Goal: Transaction & Acquisition: Book appointment/travel/reservation

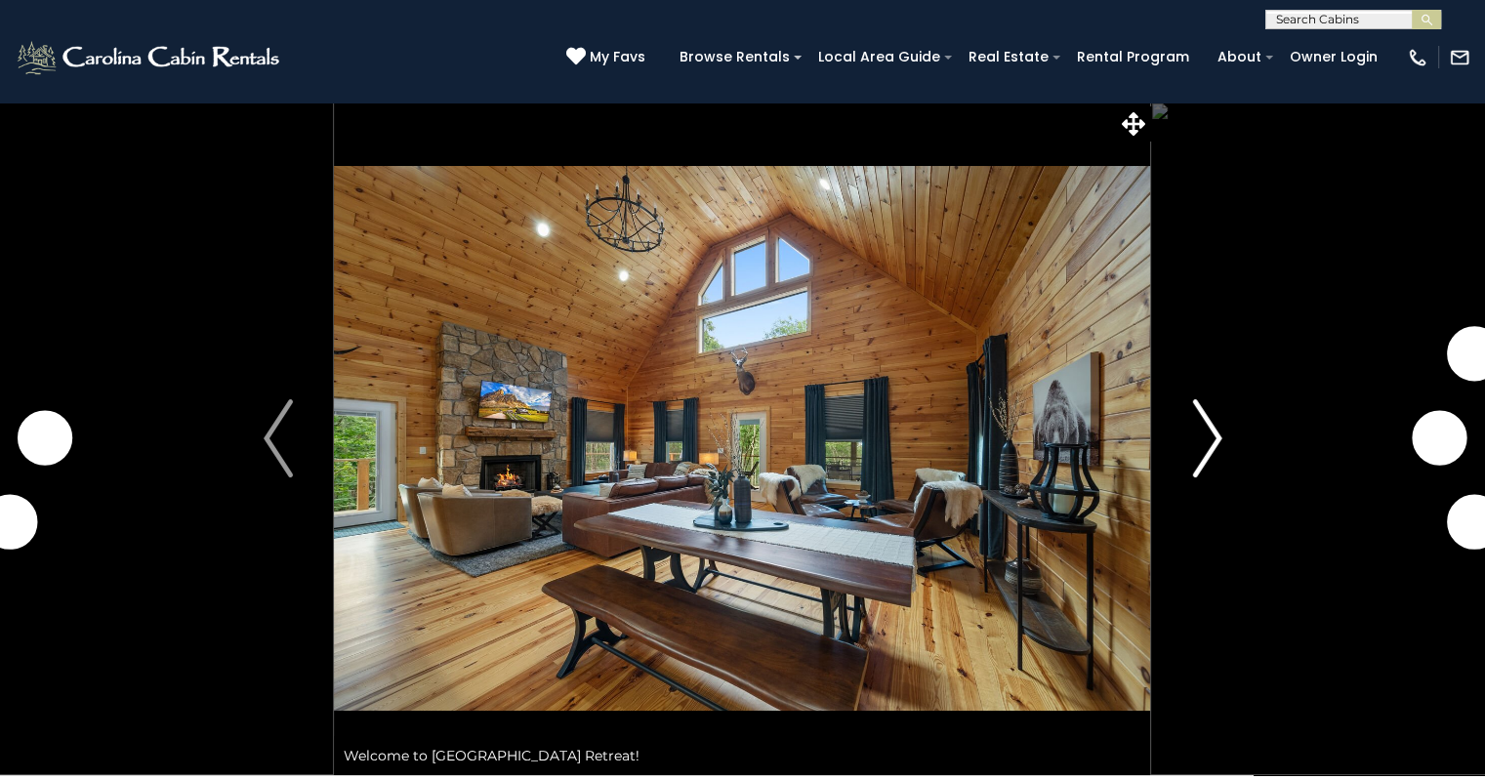
click at [1212, 430] on img "Next" at bounding box center [1206, 438] width 29 height 78
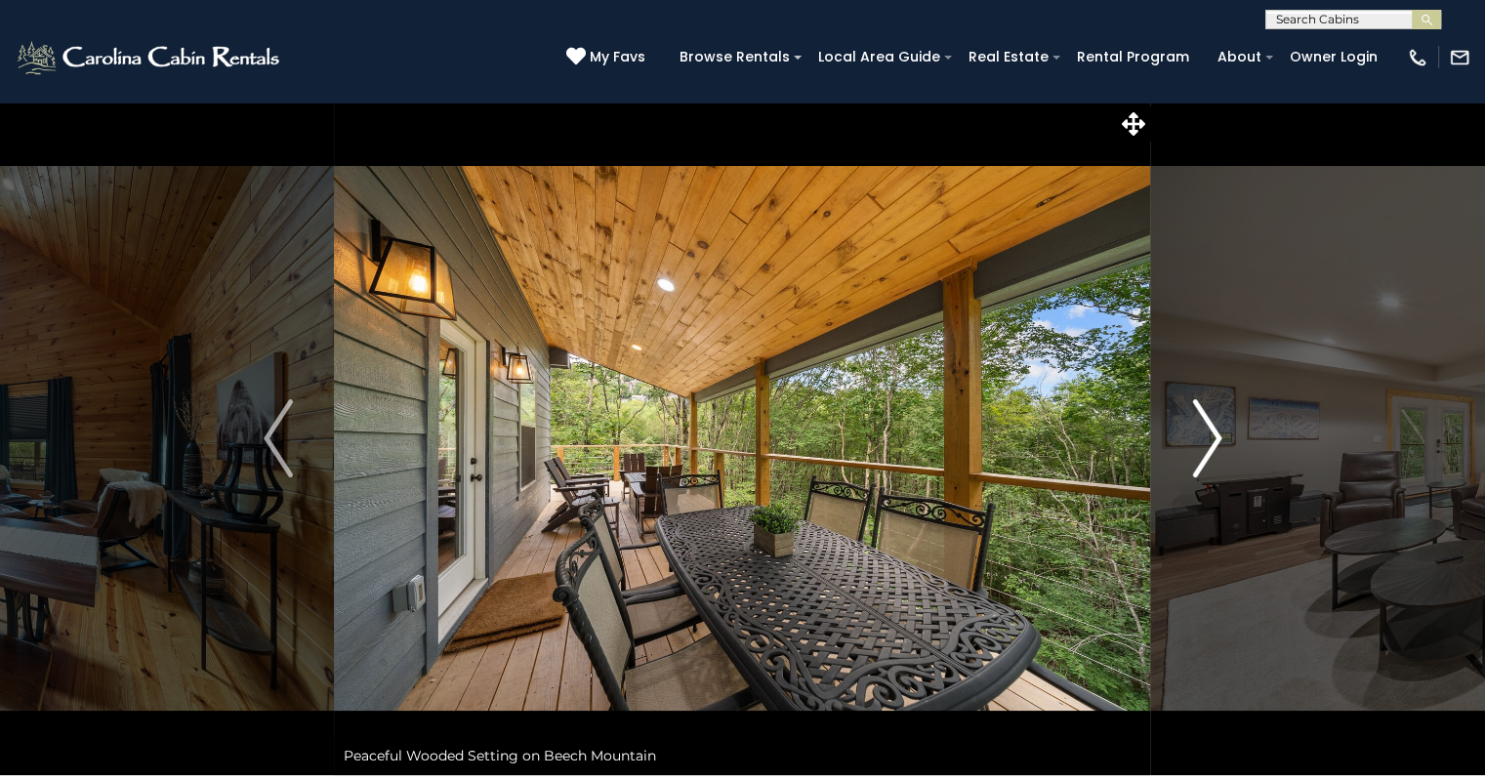
click at [1209, 431] on img "Next" at bounding box center [1206, 438] width 29 height 78
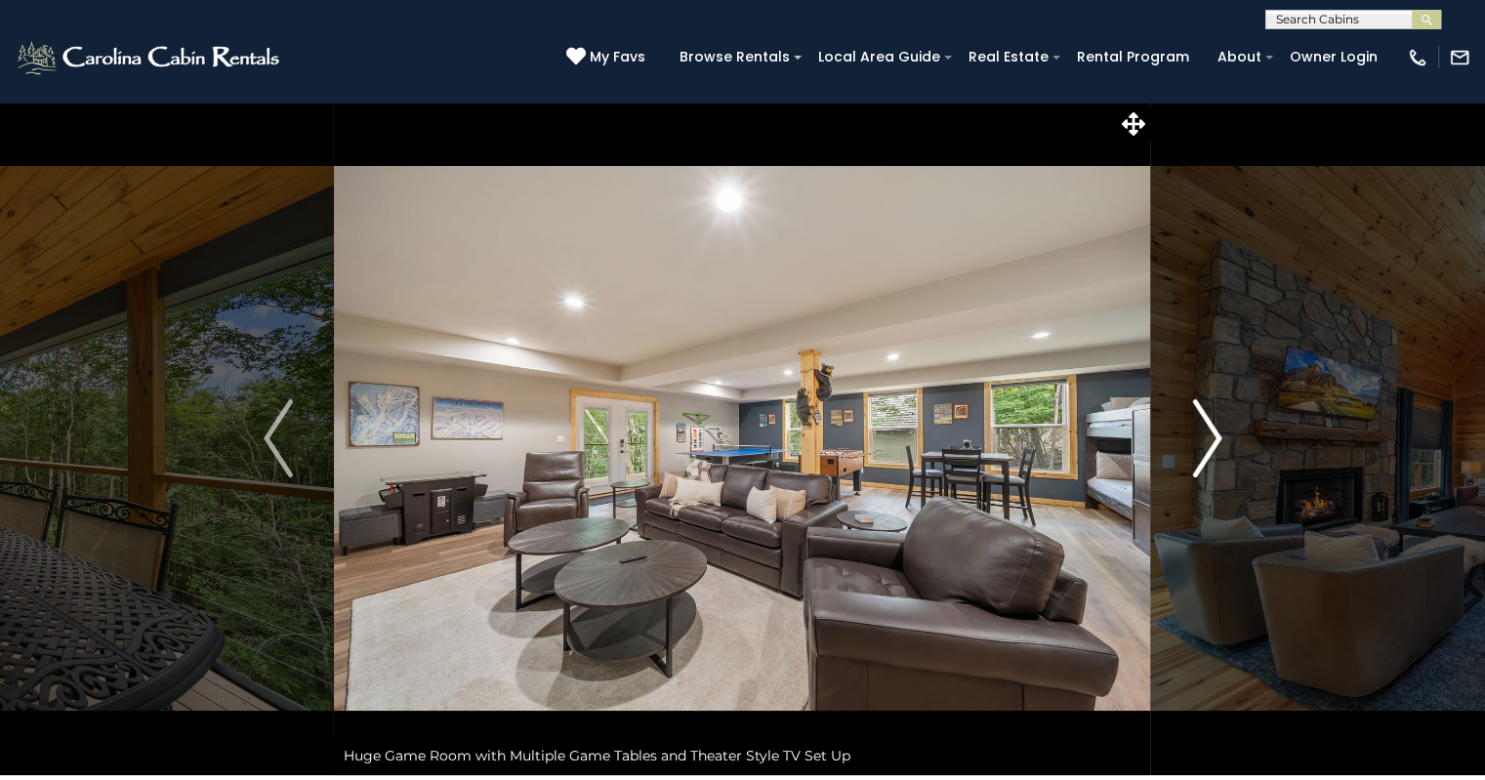
click at [1209, 431] on img "Next" at bounding box center [1206, 438] width 29 height 78
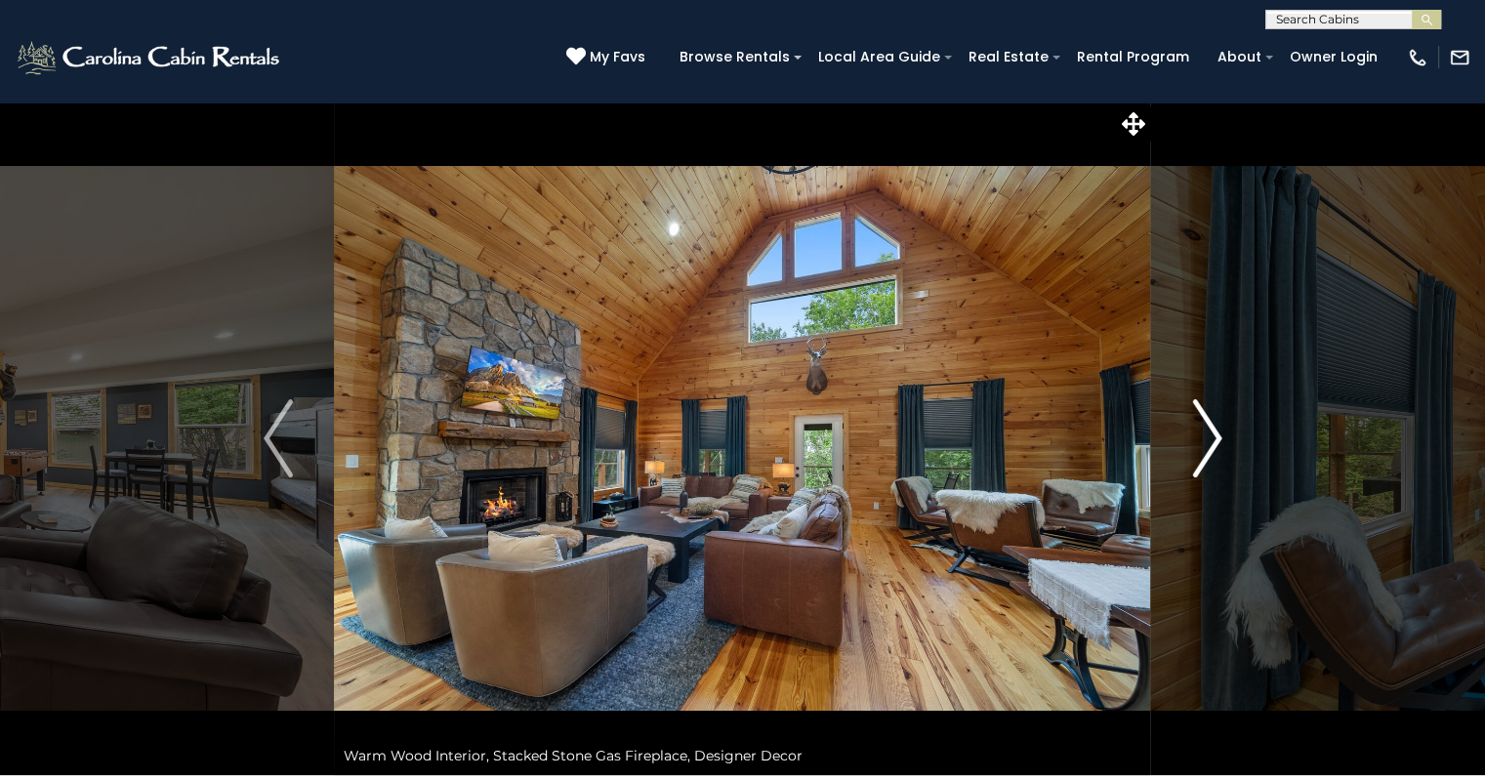
click at [1209, 431] on img "Next" at bounding box center [1206, 438] width 29 height 78
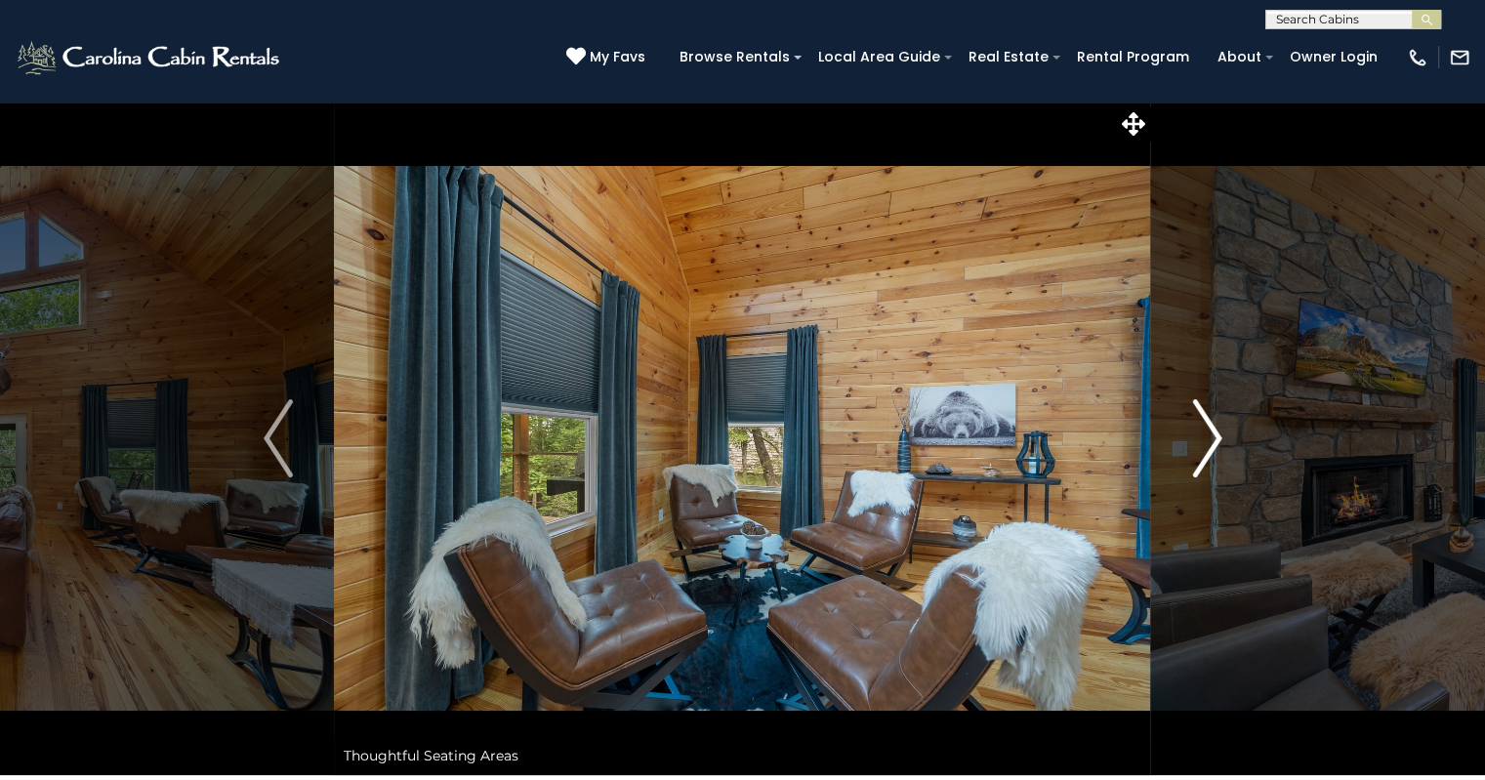
click at [1209, 431] on img "Next" at bounding box center [1206, 438] width 29 height 78
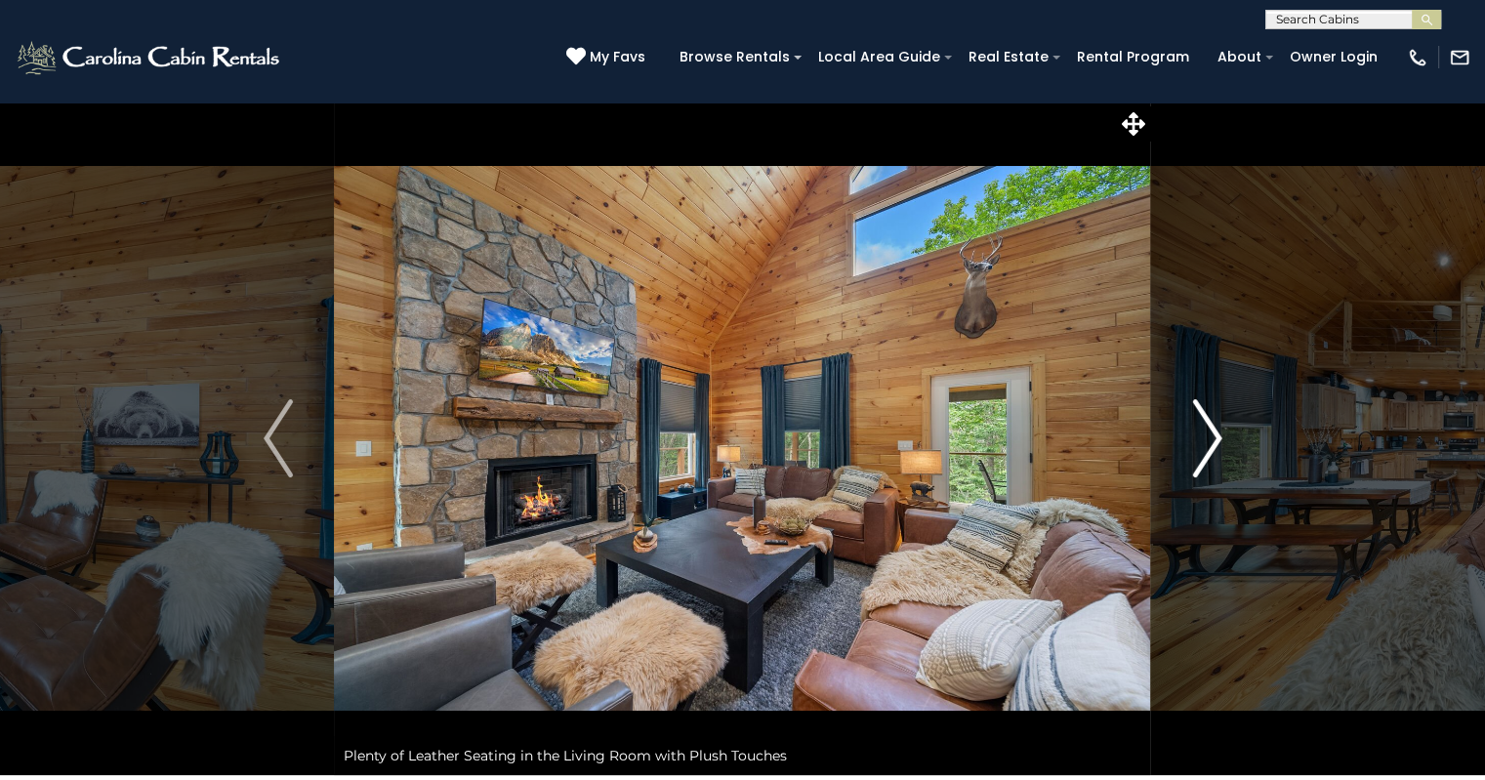
click at [1209, 431] on img "Next" at bounding box center [1206, 438] width 29 height 78
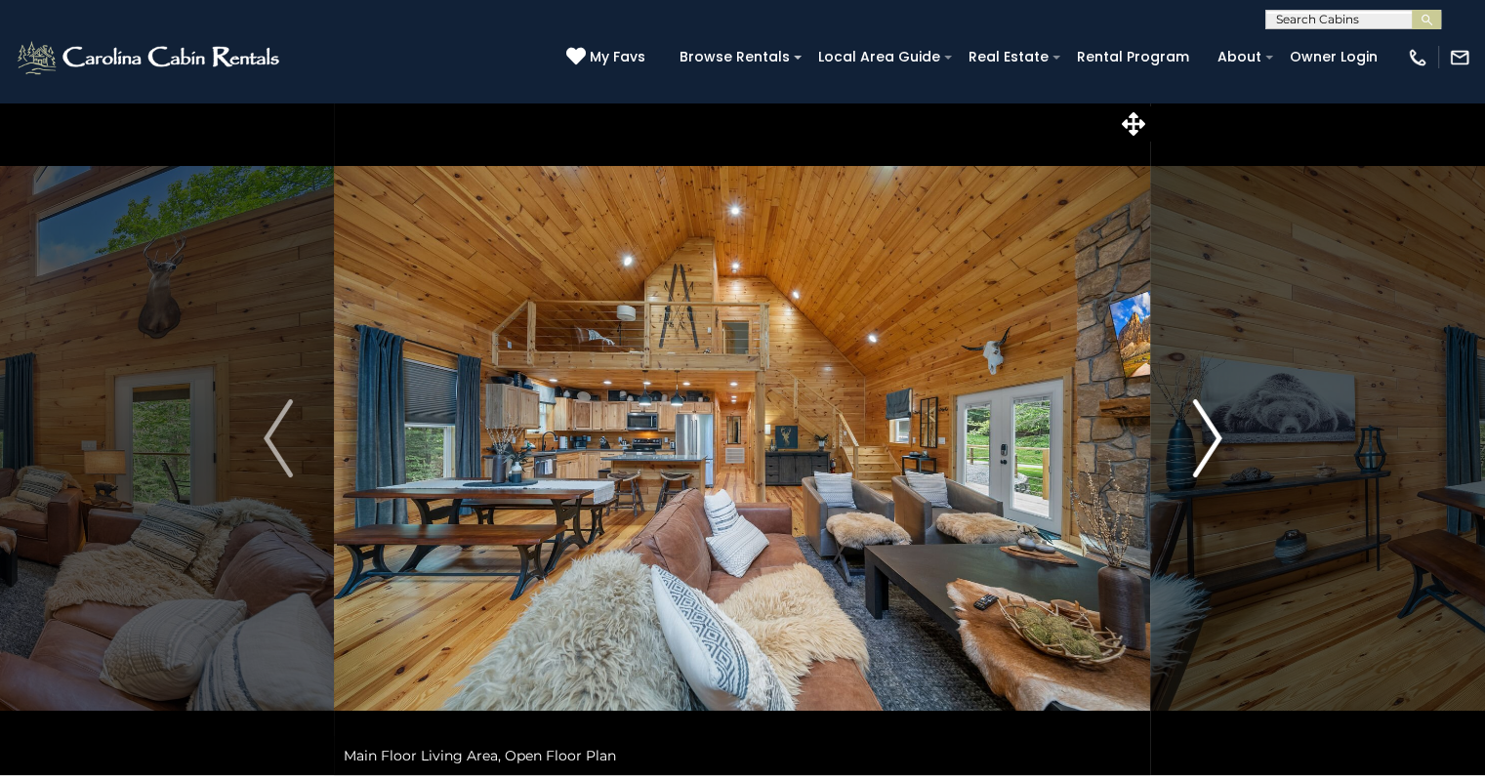
click at [1209, 431] on img "Next" at bounding box center [1206, 438] width 29 height 78
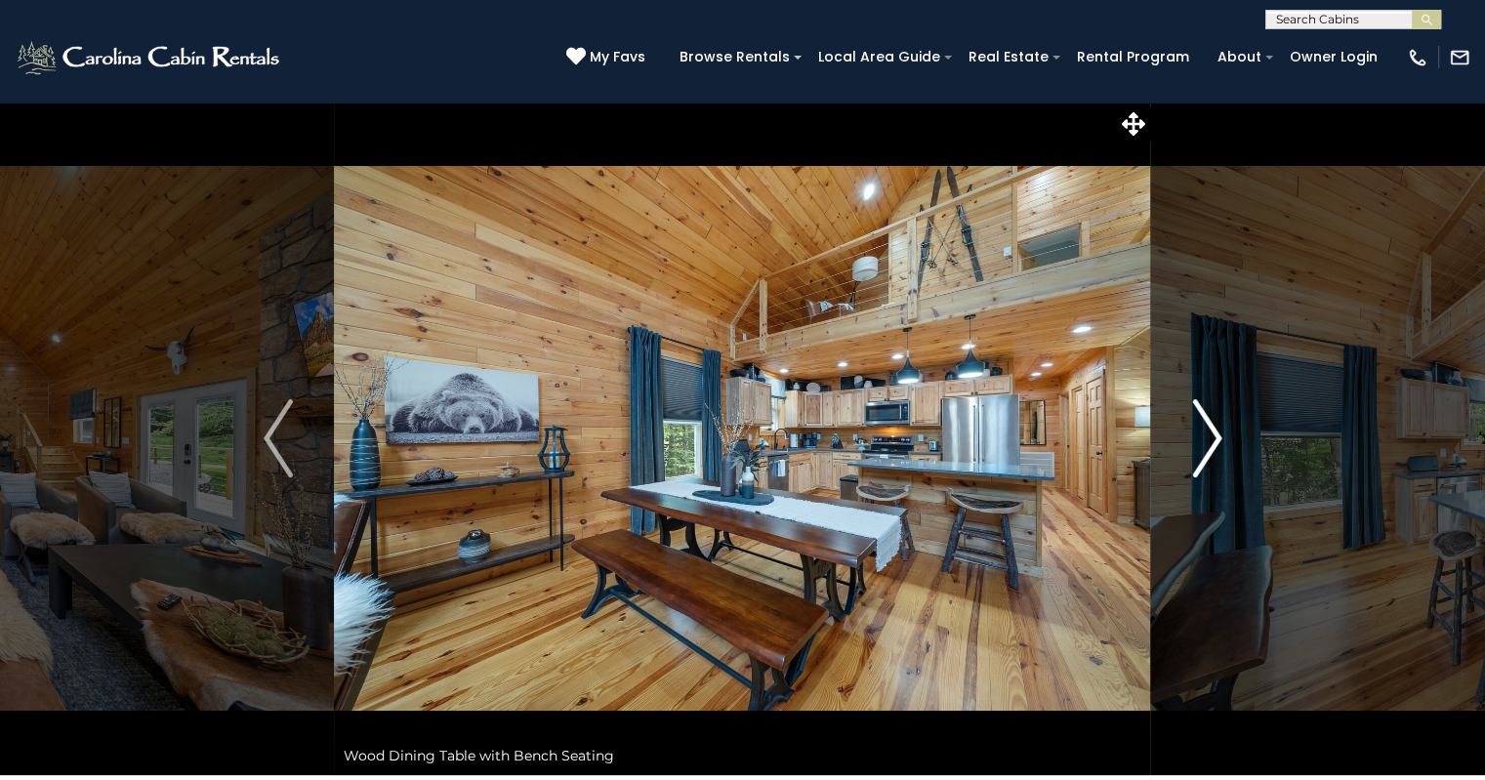
click at [1209, 431] on img "Next" at bounding box center [1206, 438] width 29 height 78
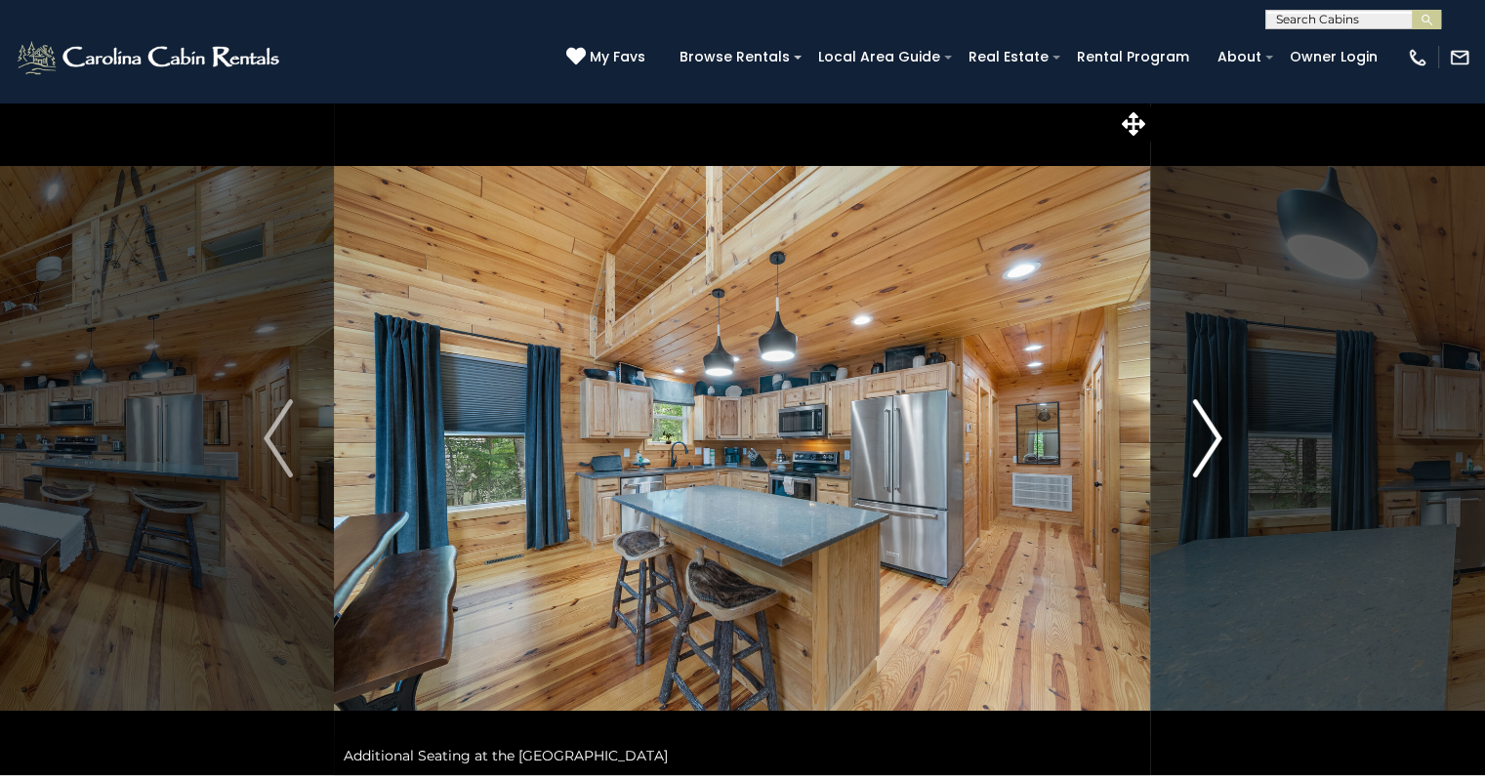
click at [1209, 431] on img "Next" at bounding box center [1206, 438] width 29 height 78
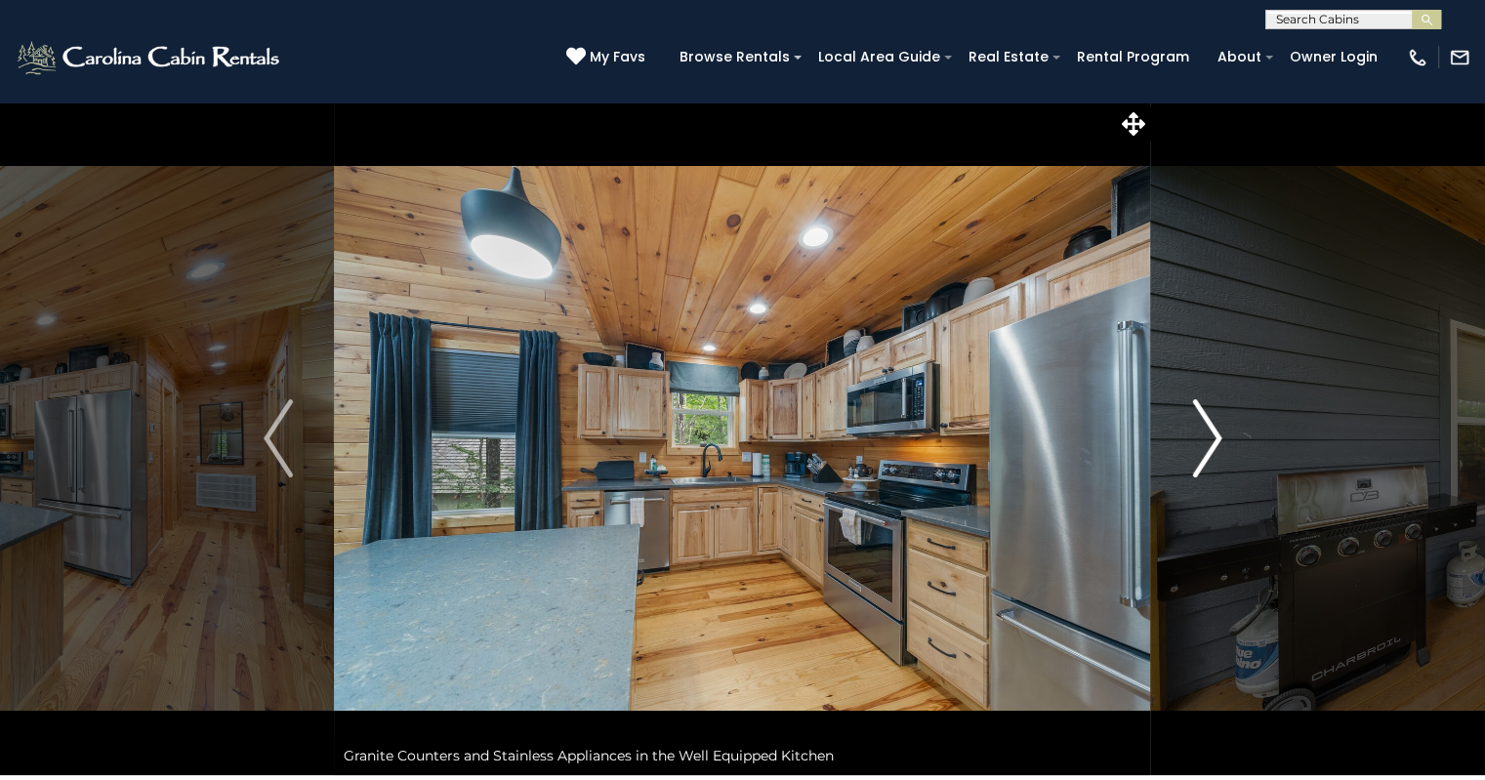
click at [1209, 431] on img "Next" at bounding box center [1206, 438] width 29 height 78
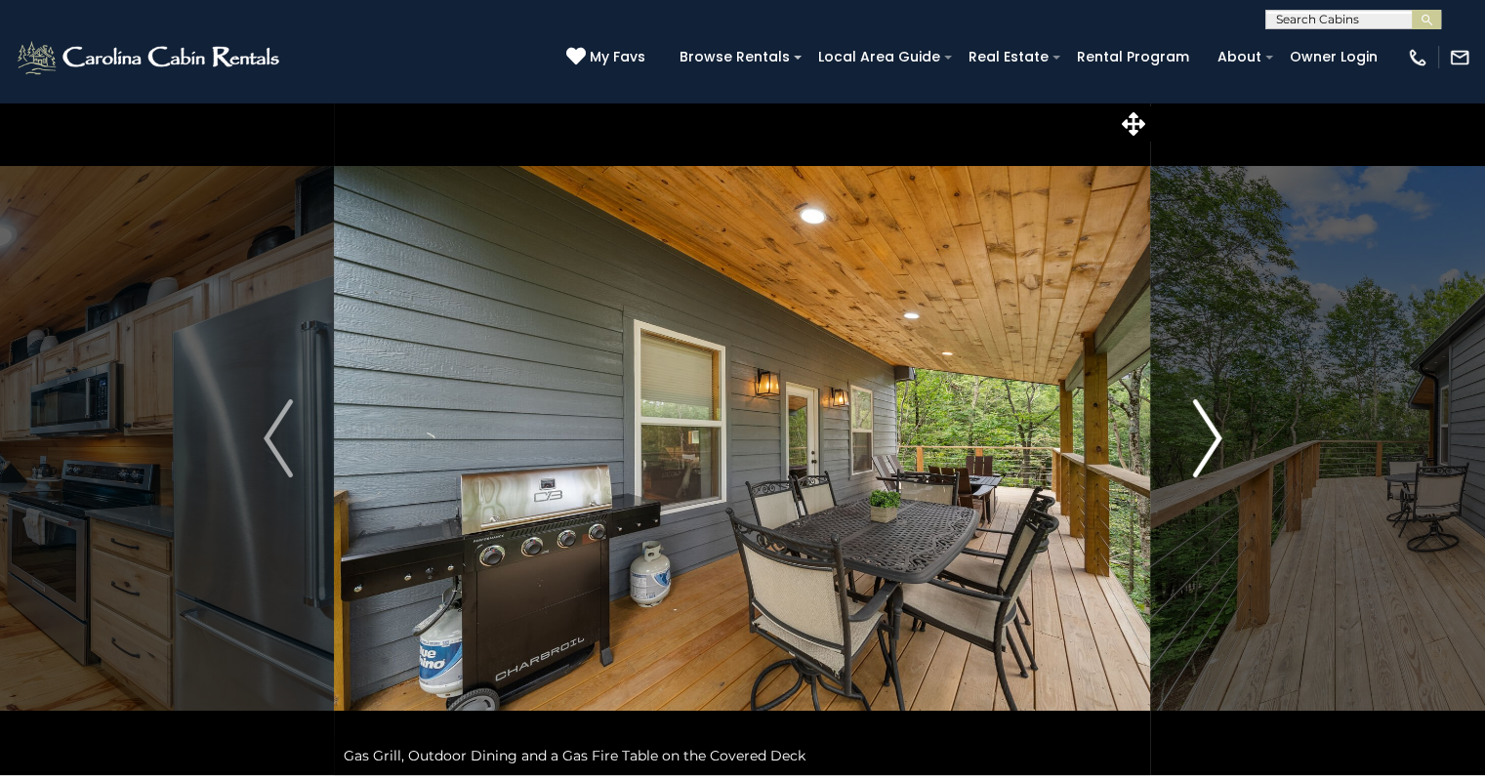
click at [1209, 431] on img "Next" at bounding box center [1206, 438] width 29 height 78
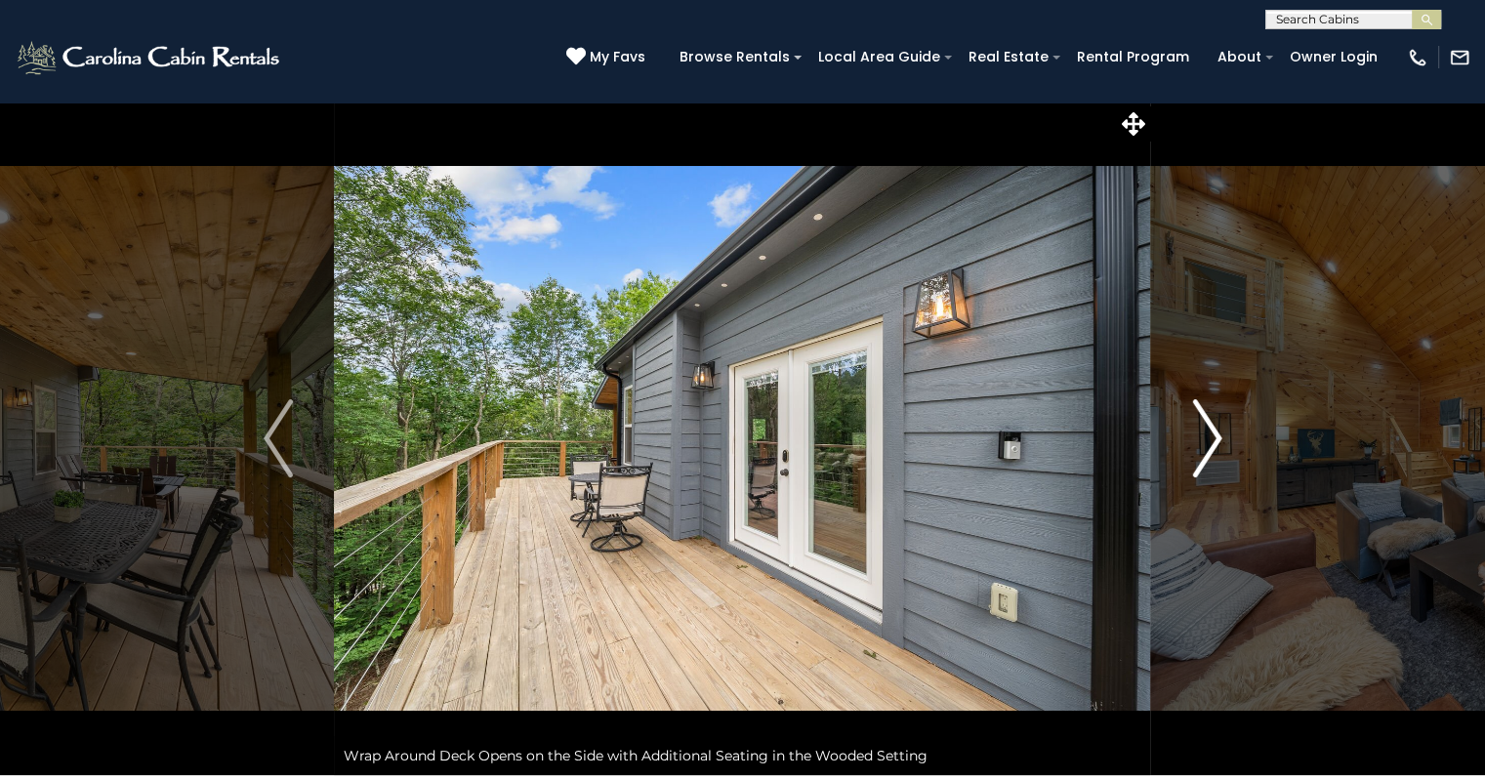
click at [1209, 431] on img "Next" at bounding box center [1206, 438] width 29 height 78
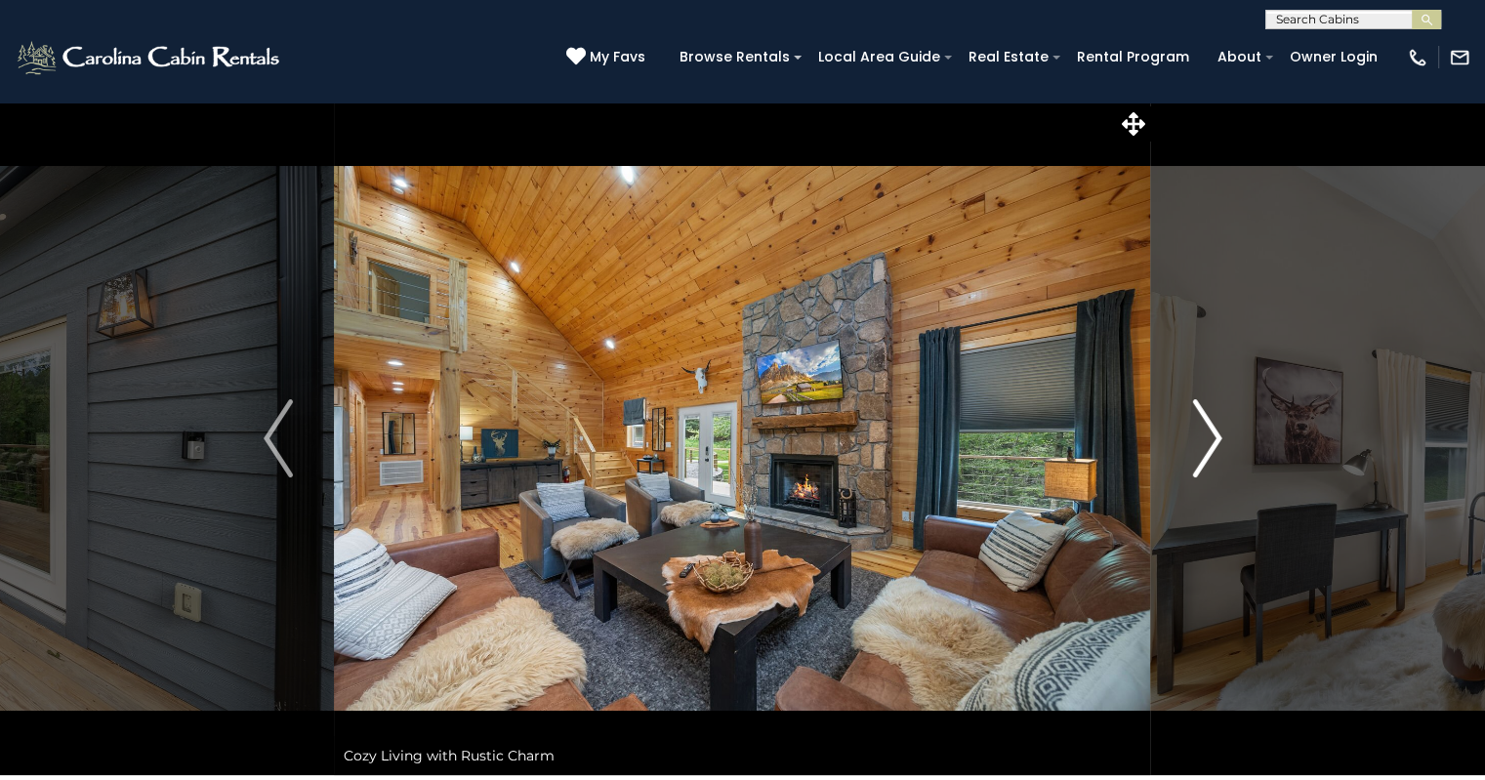
click at [1209, 431] on img "Next" at bounding box center [1206, 438] width 29 height 78
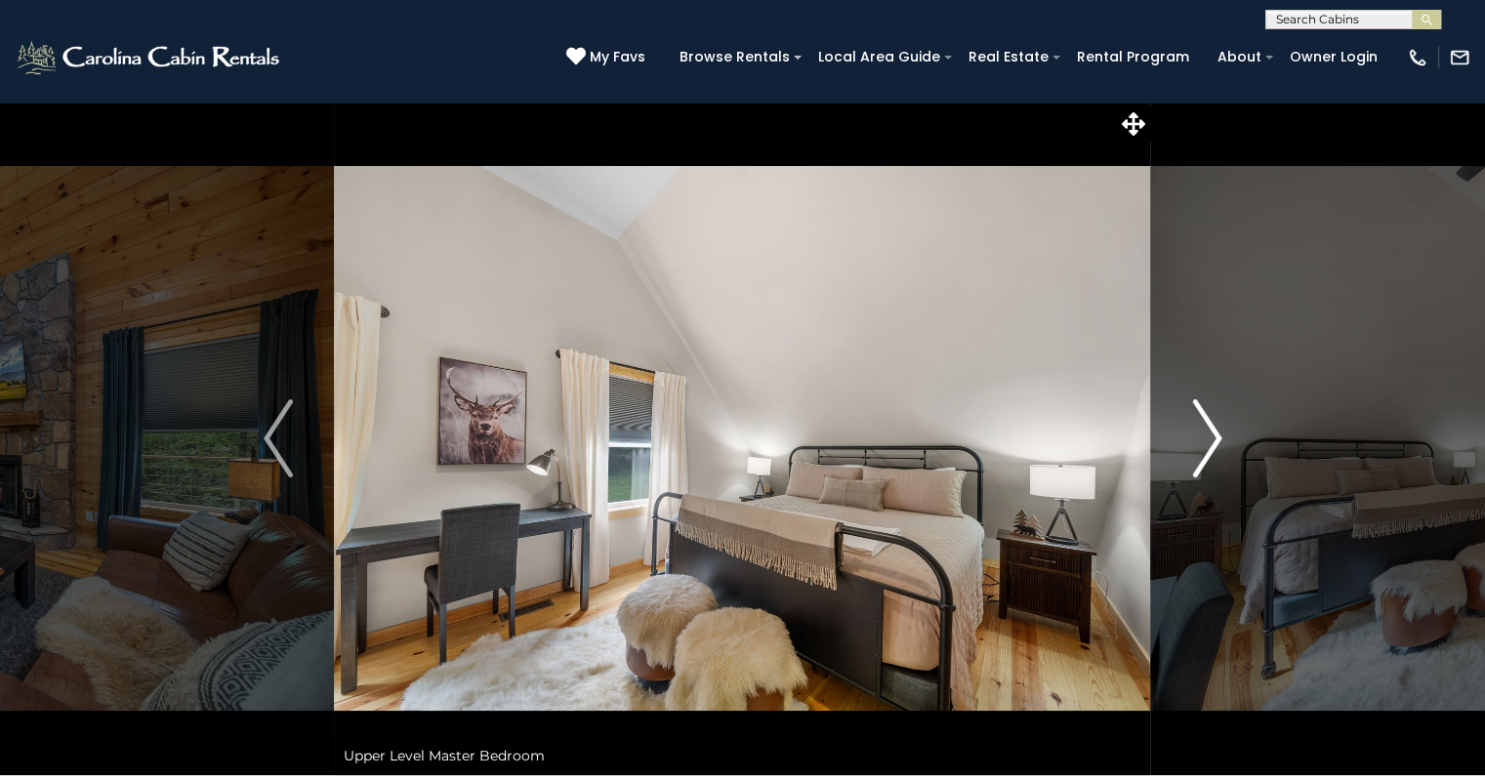
click at [1209, 431] on img "Next" at bounding box center [1206, 438] width 29 height 78
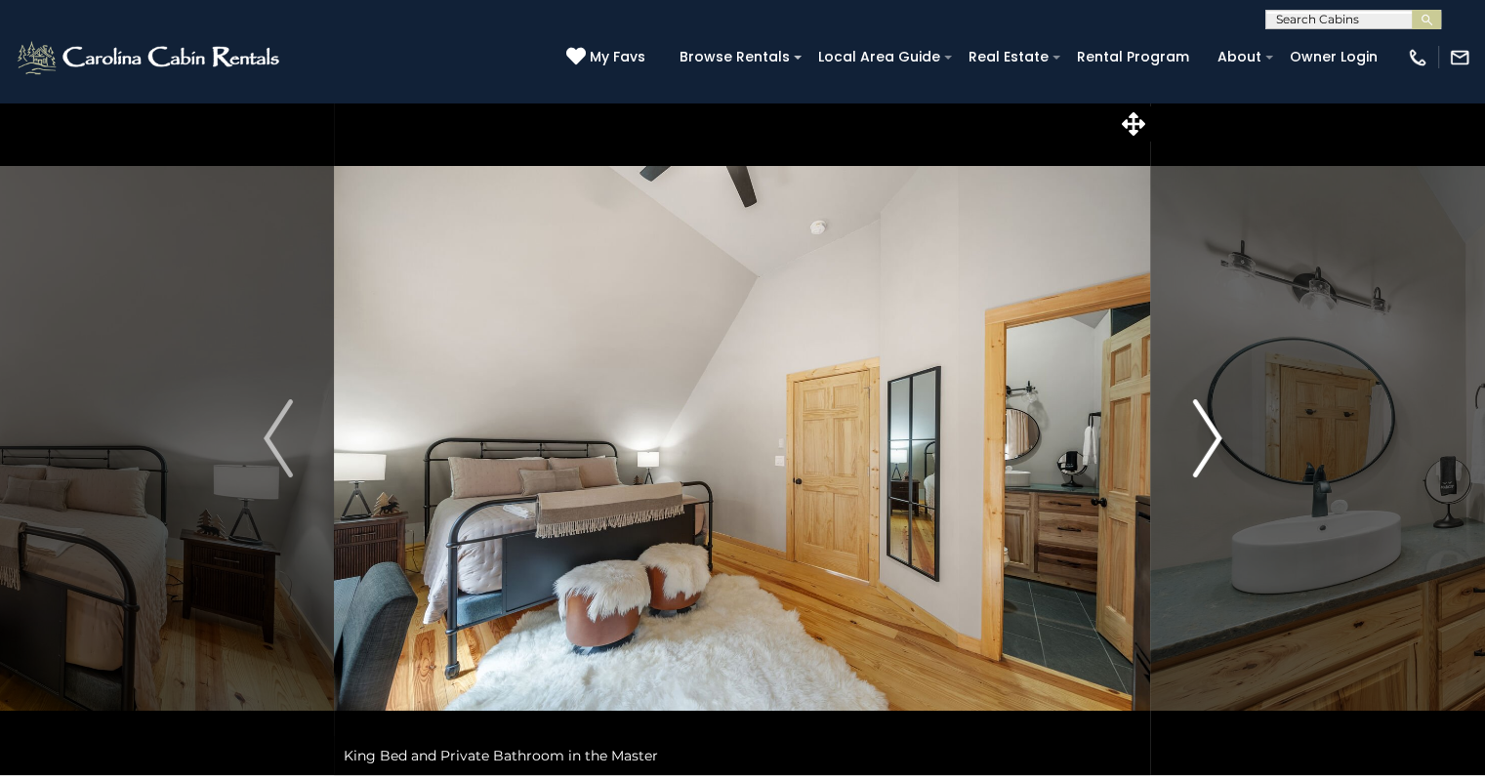
click at [1209, 431] on img "Next" at bounding box center [1206, 438] width 29 height 78
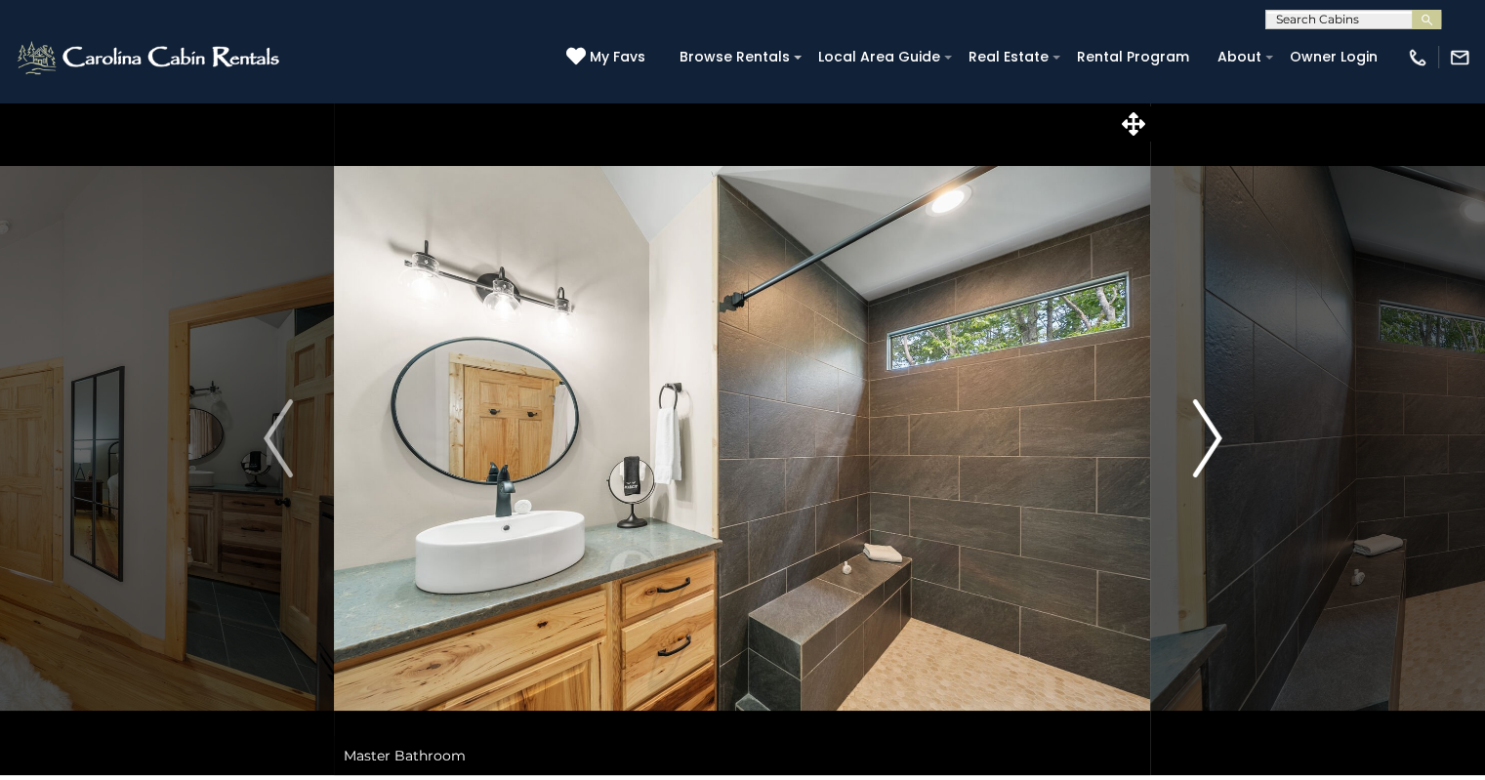
click at [1209, 431] on img "Next" at bounding box center [1206, 438] width 29 height 78
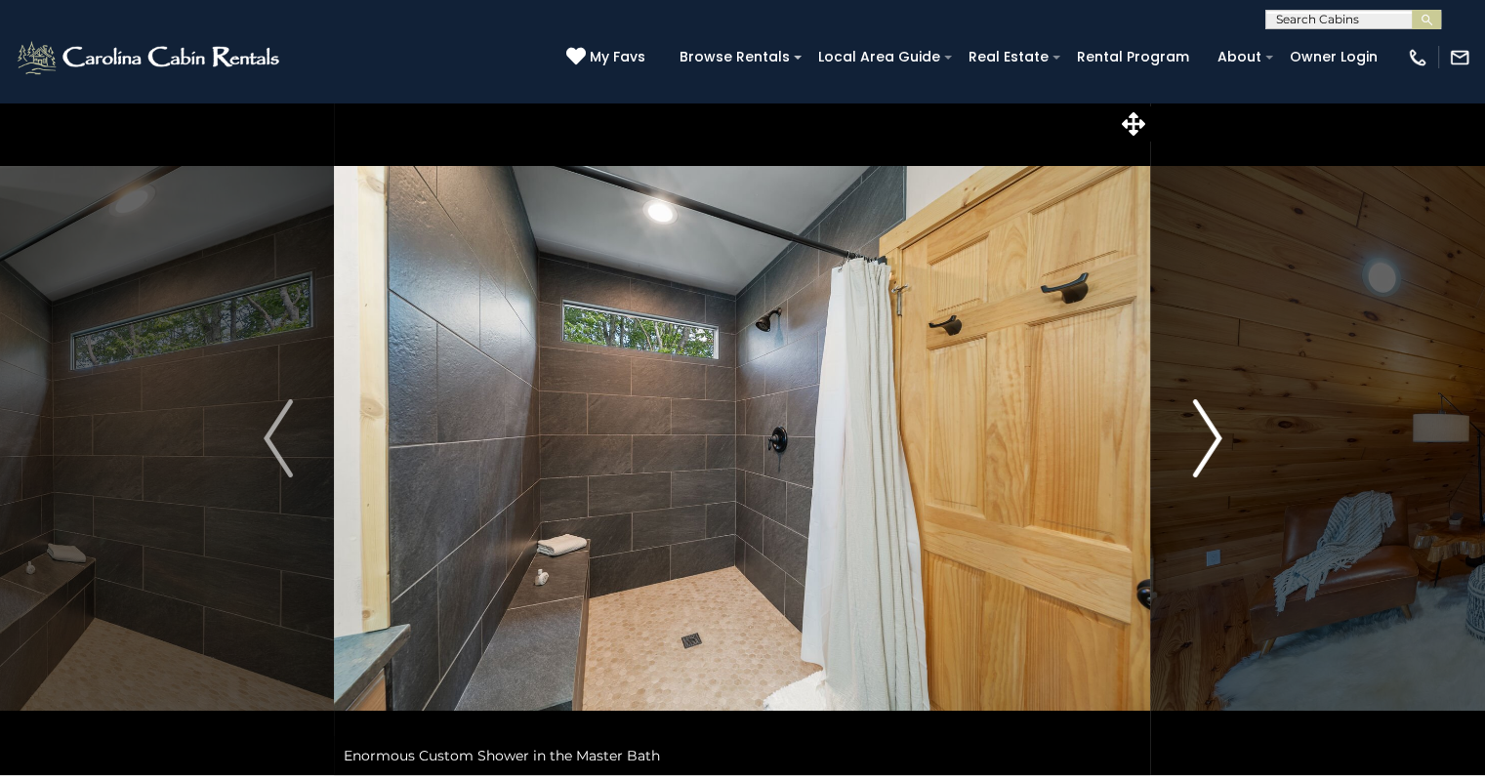
click at [1209, 431] on img "Next" at bounding box center [1206, 438] width 29 height 78
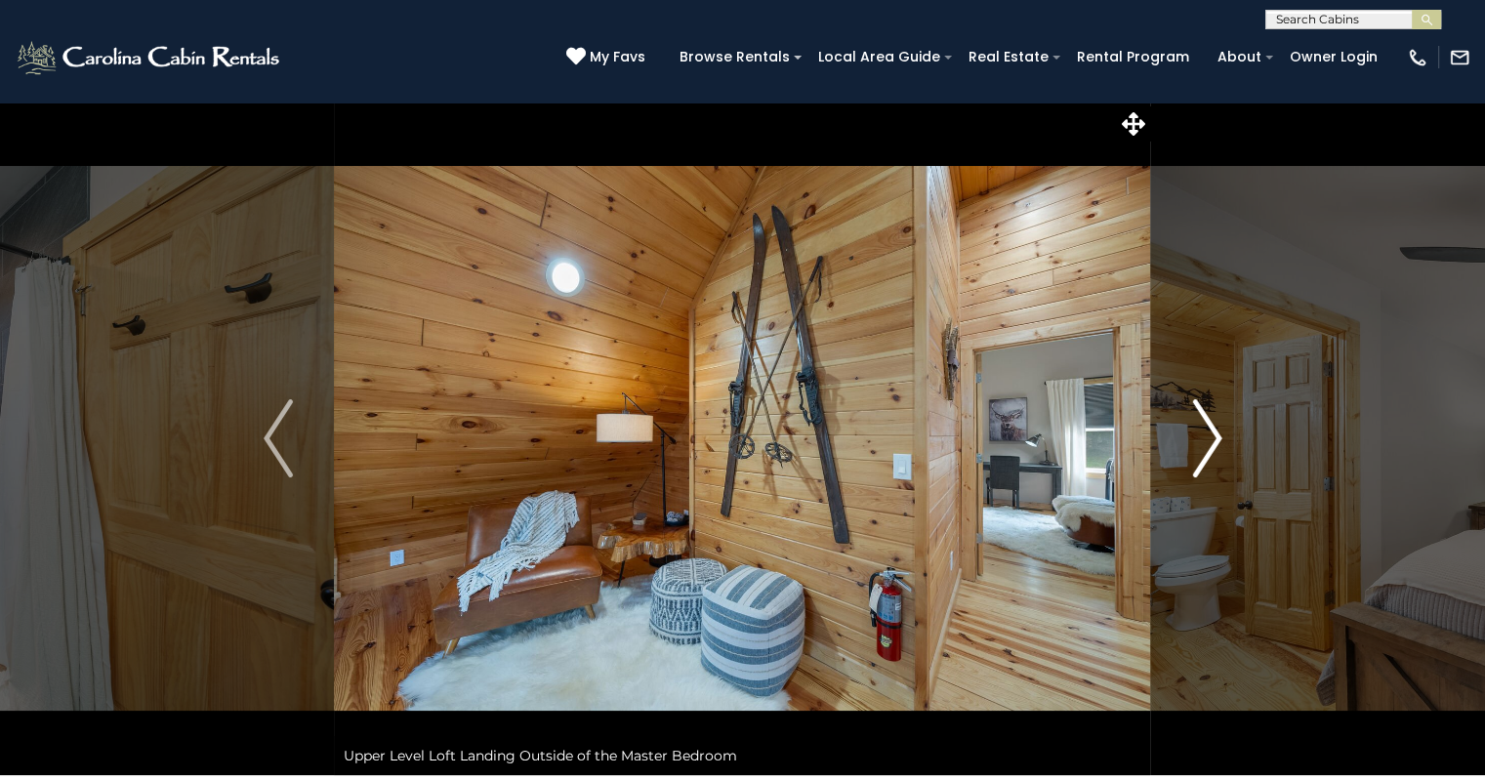
click at [1209, 431] on img "Next" at bounding box center [1206, 438] width 29 height 78
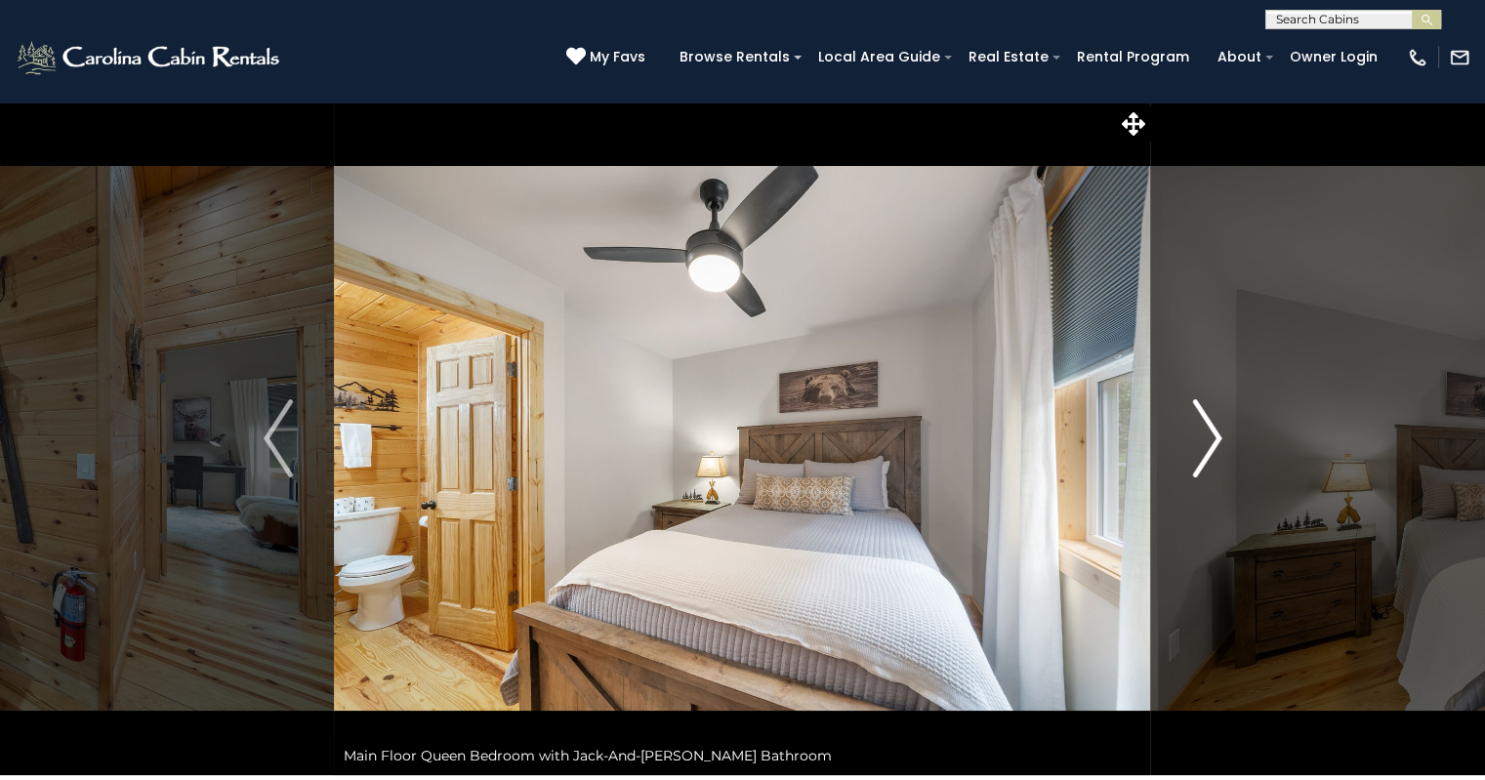
click at [1209, 431] on img "Next" at bounding box center [1206, 438] width 29 height 78
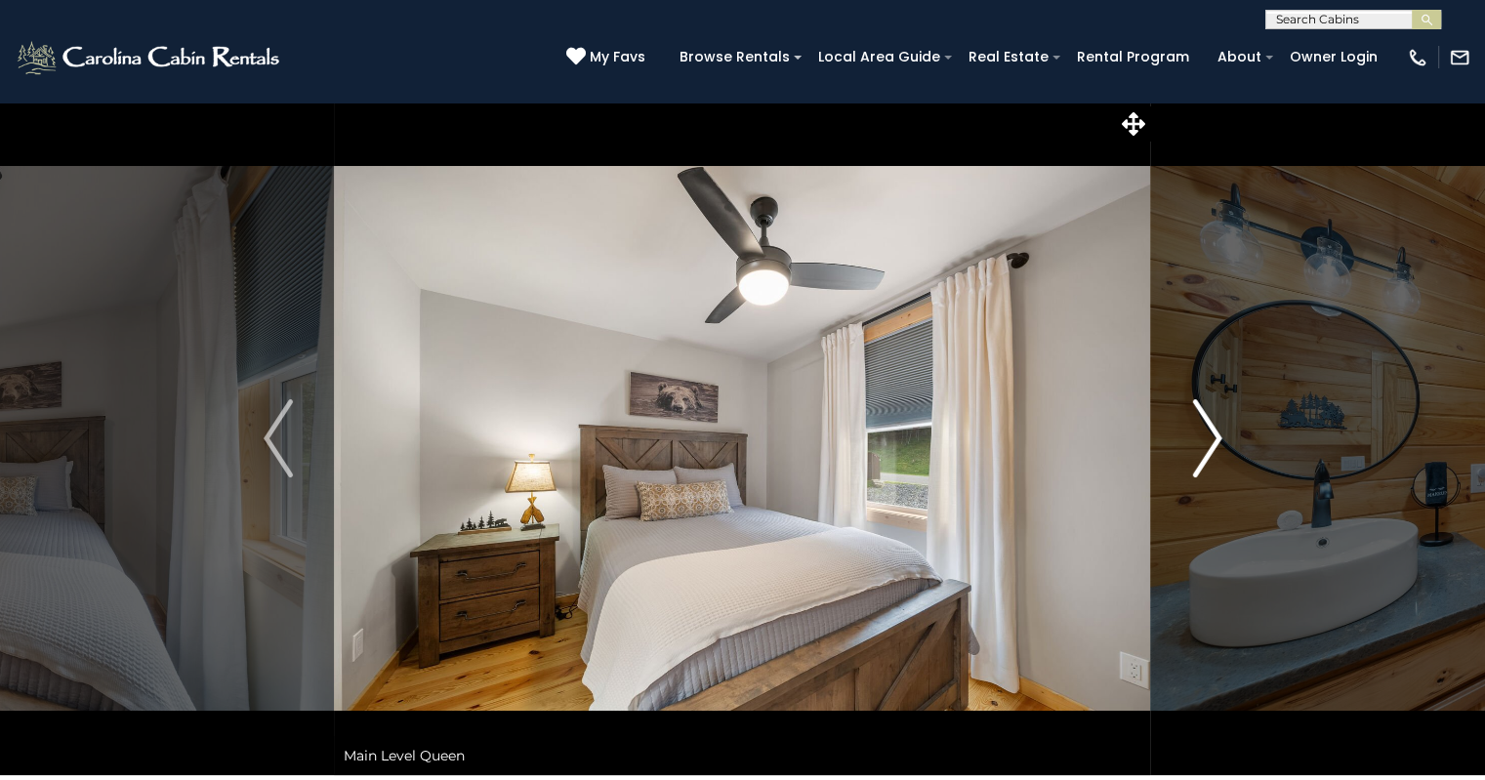
click at [1205, 445] on img "Next" at bounding box center [1206, 438] width 29 height 78
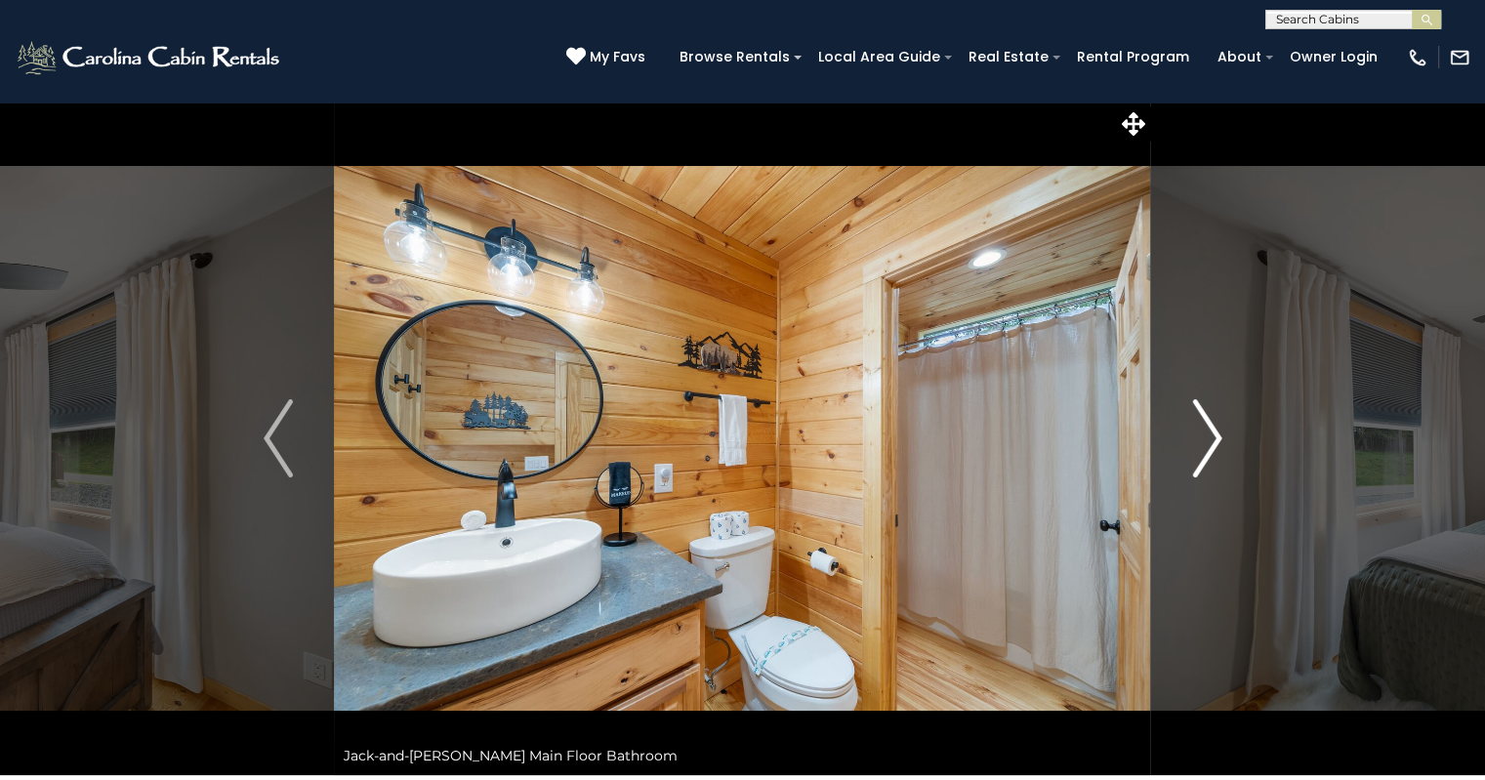
click at [1205, 445] on img "Next" at bounding box center [1206, 438] width 29 height 78
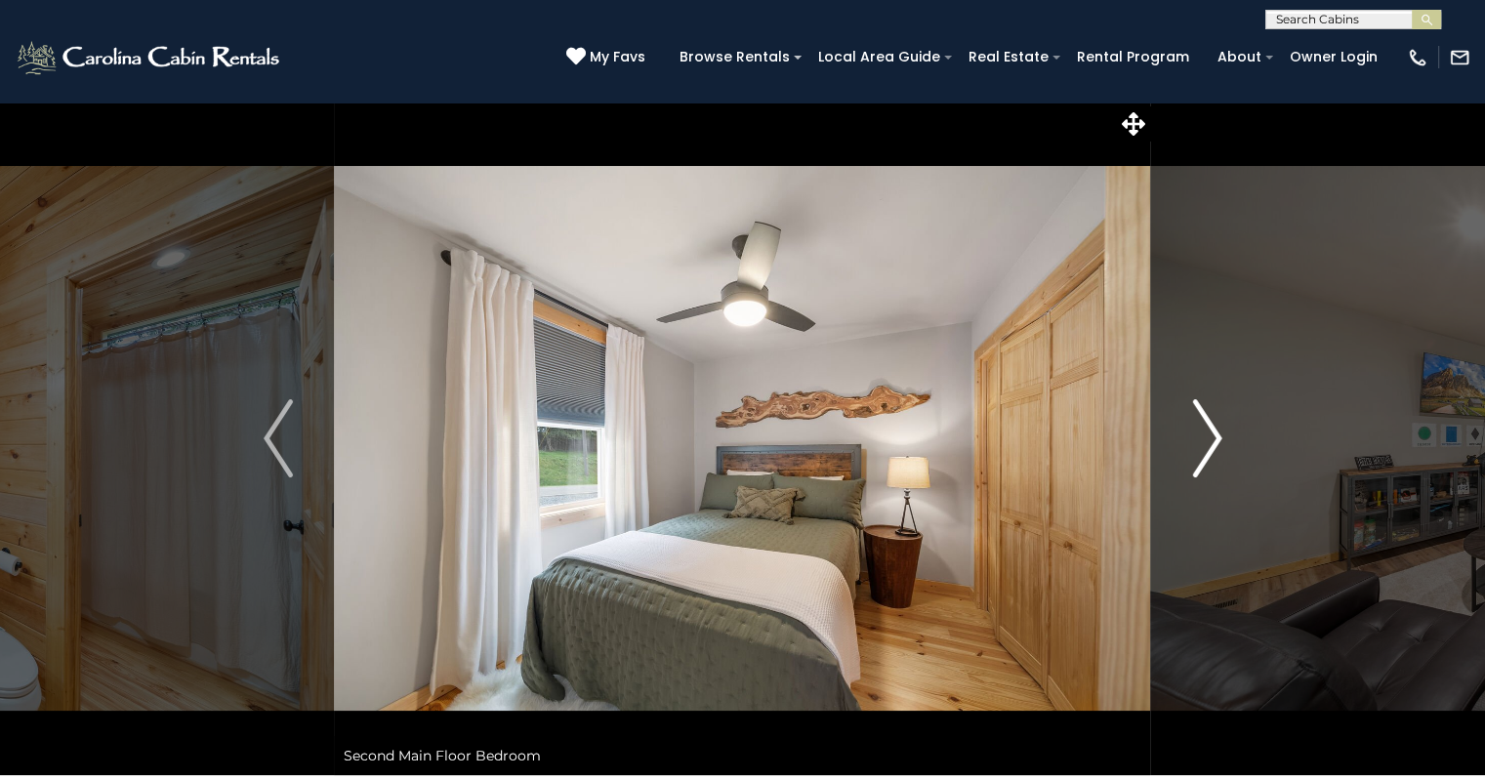
click at [1205, 445] on img "Next" at bounding box center [1206, 438] width 29 height 78
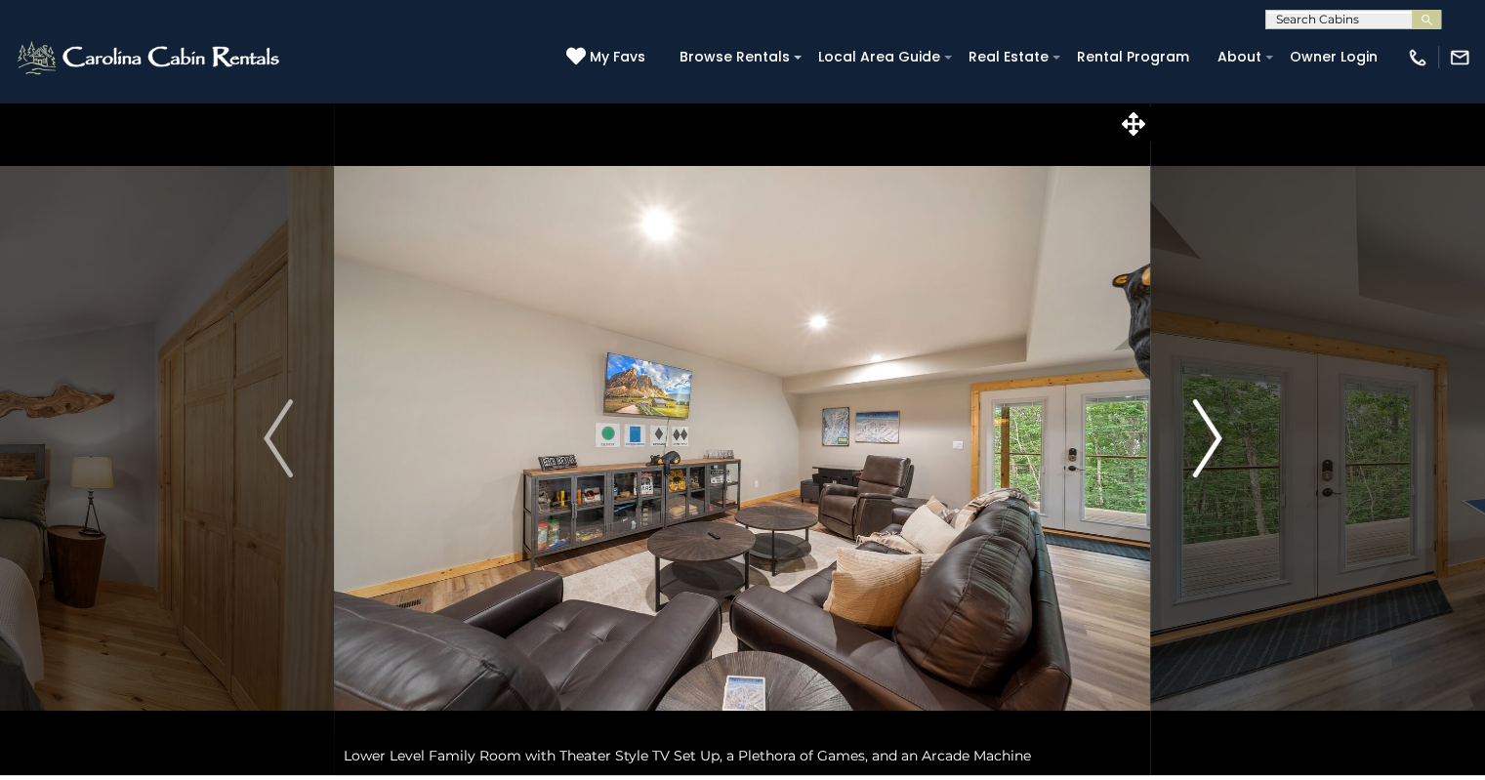
click at [1205, 445] on img "Next" at bounding box center [1206, 438] width 29 height 78
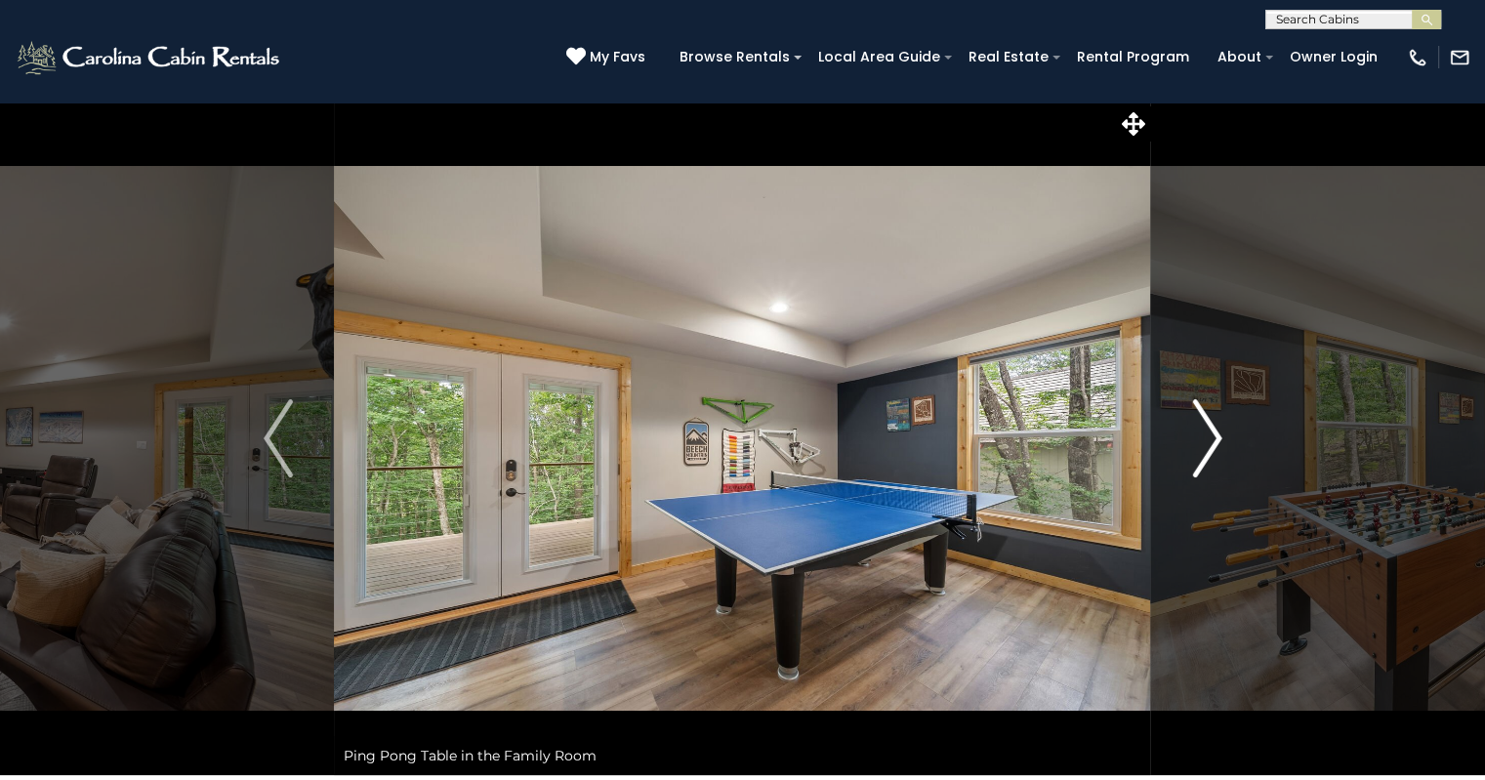
click at [1211, 445] on img "Next" at bounding box center [1206, 438] width 29 height 78
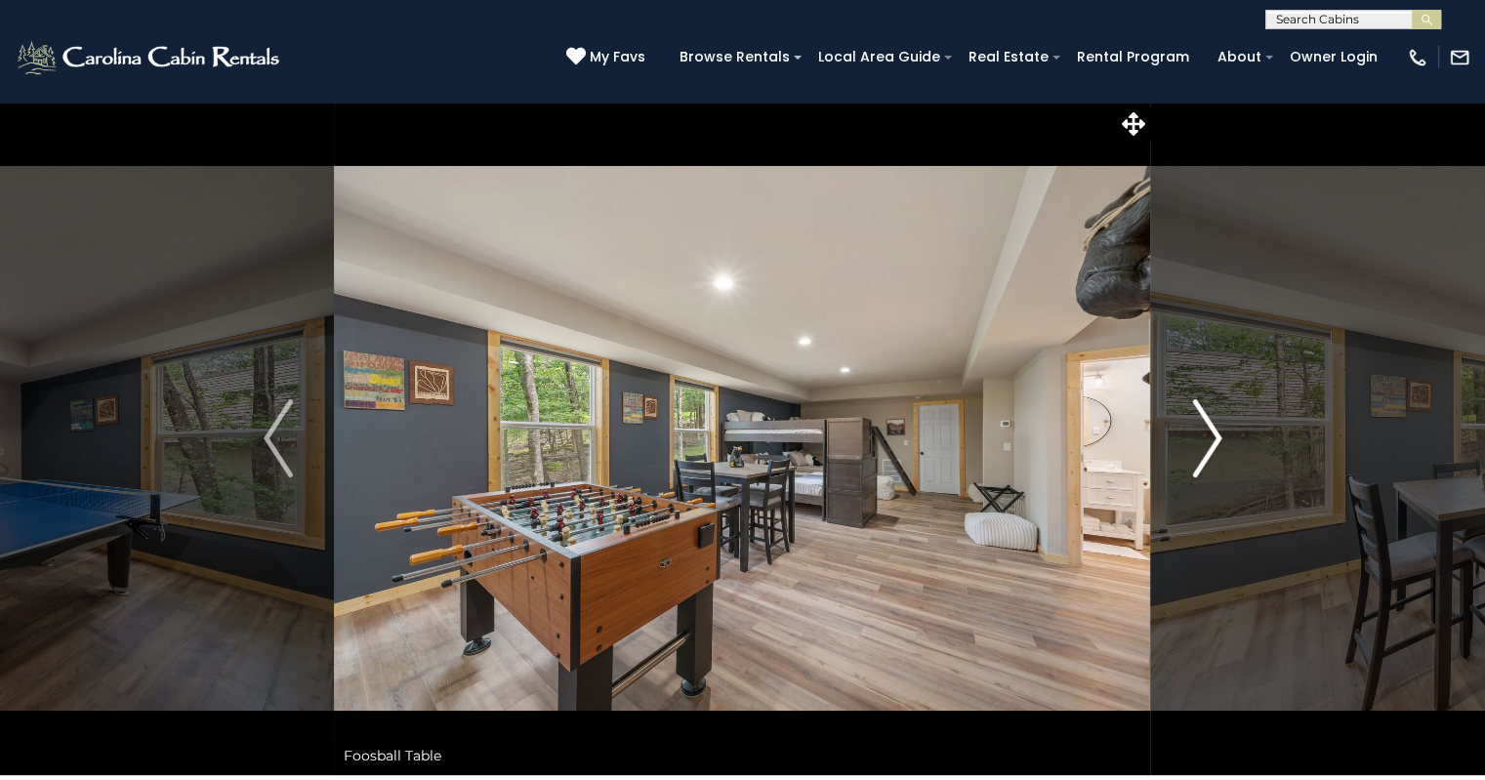
click at [1211, 445] on img "Next" at bounding box center [1206, 438] width 29 height 78
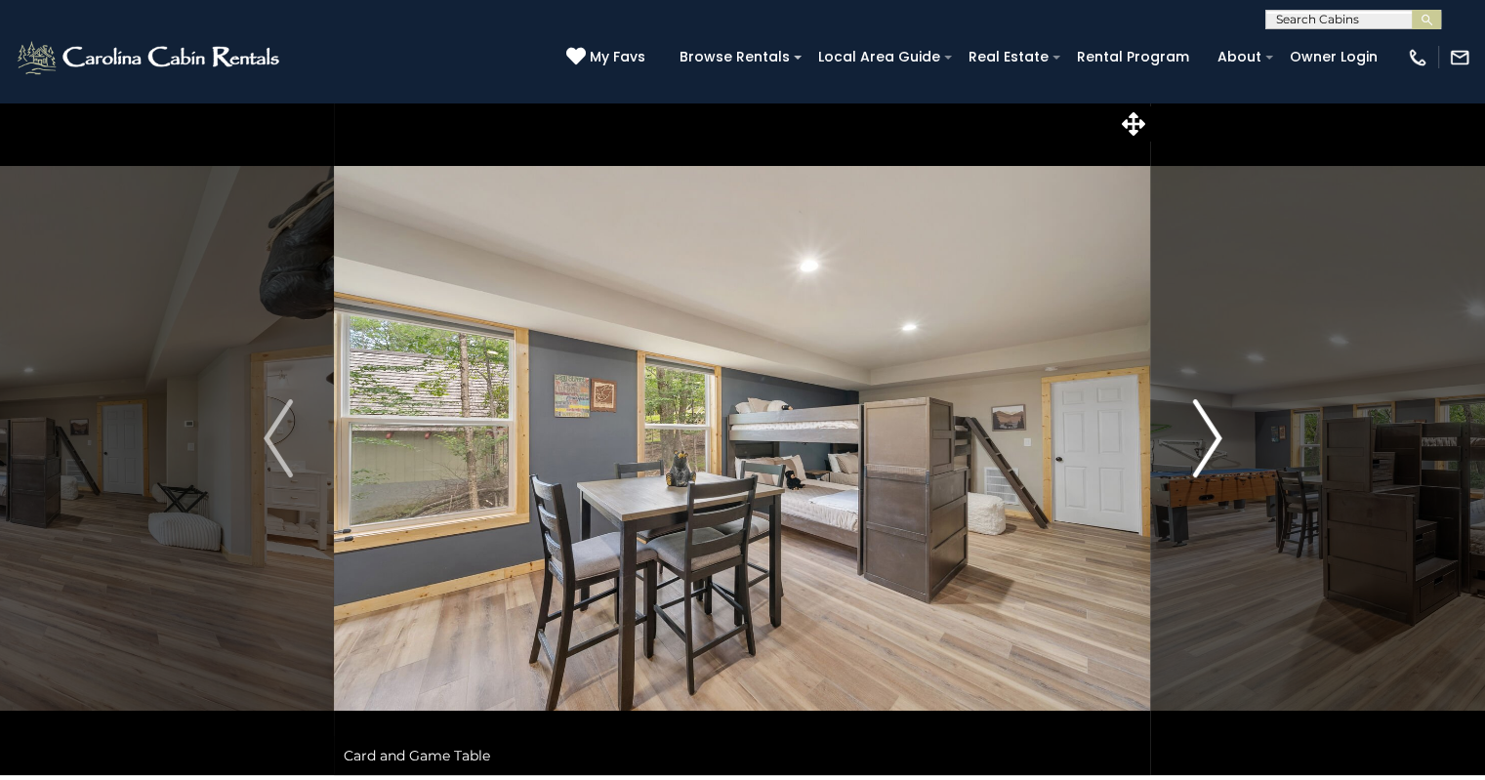
click at [1211, 445] on img "Next" at bounding box center [1206, 438] width 29 height 78
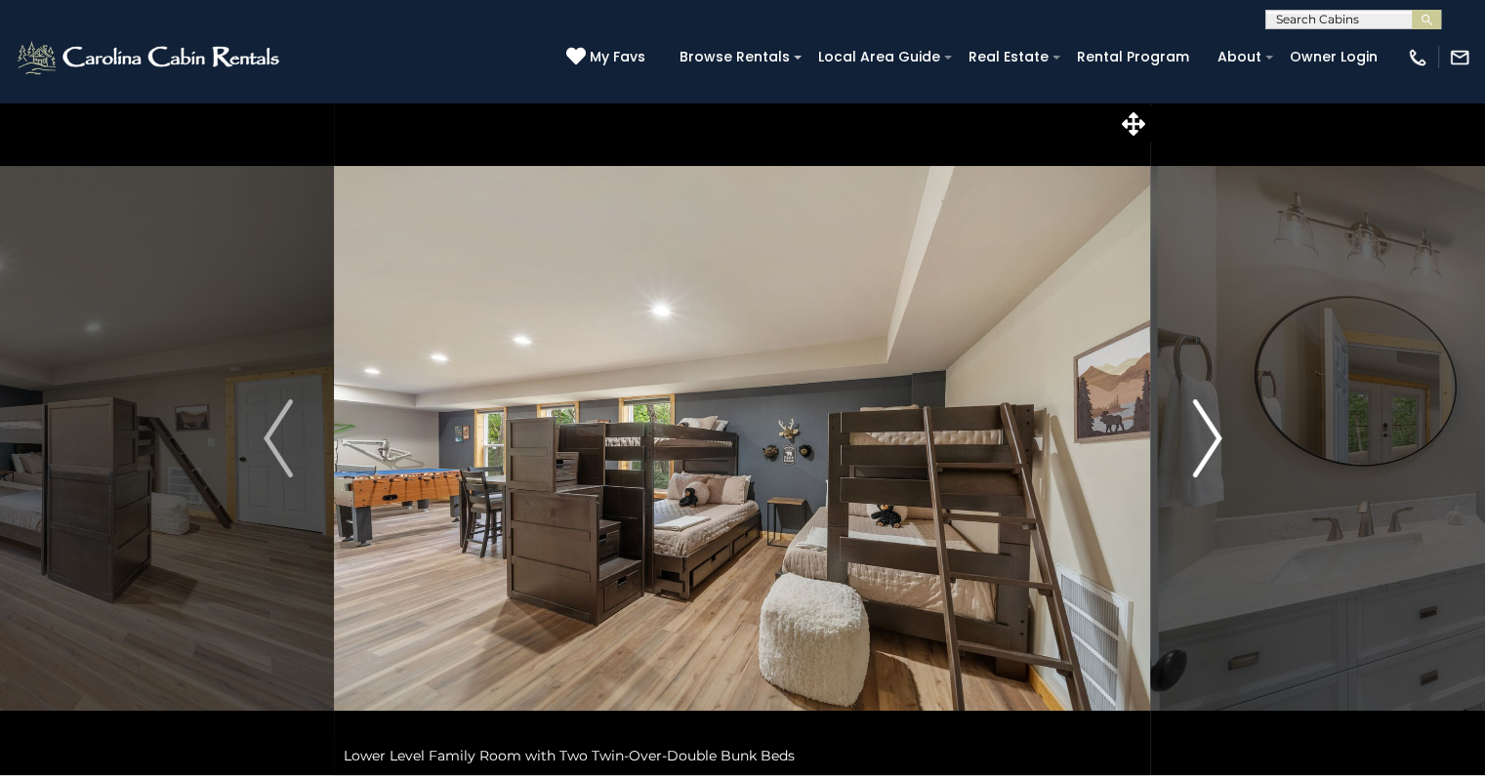
click at [1212, 439] on img "Next" at bounding box center [1206, 438] width 29 height 78
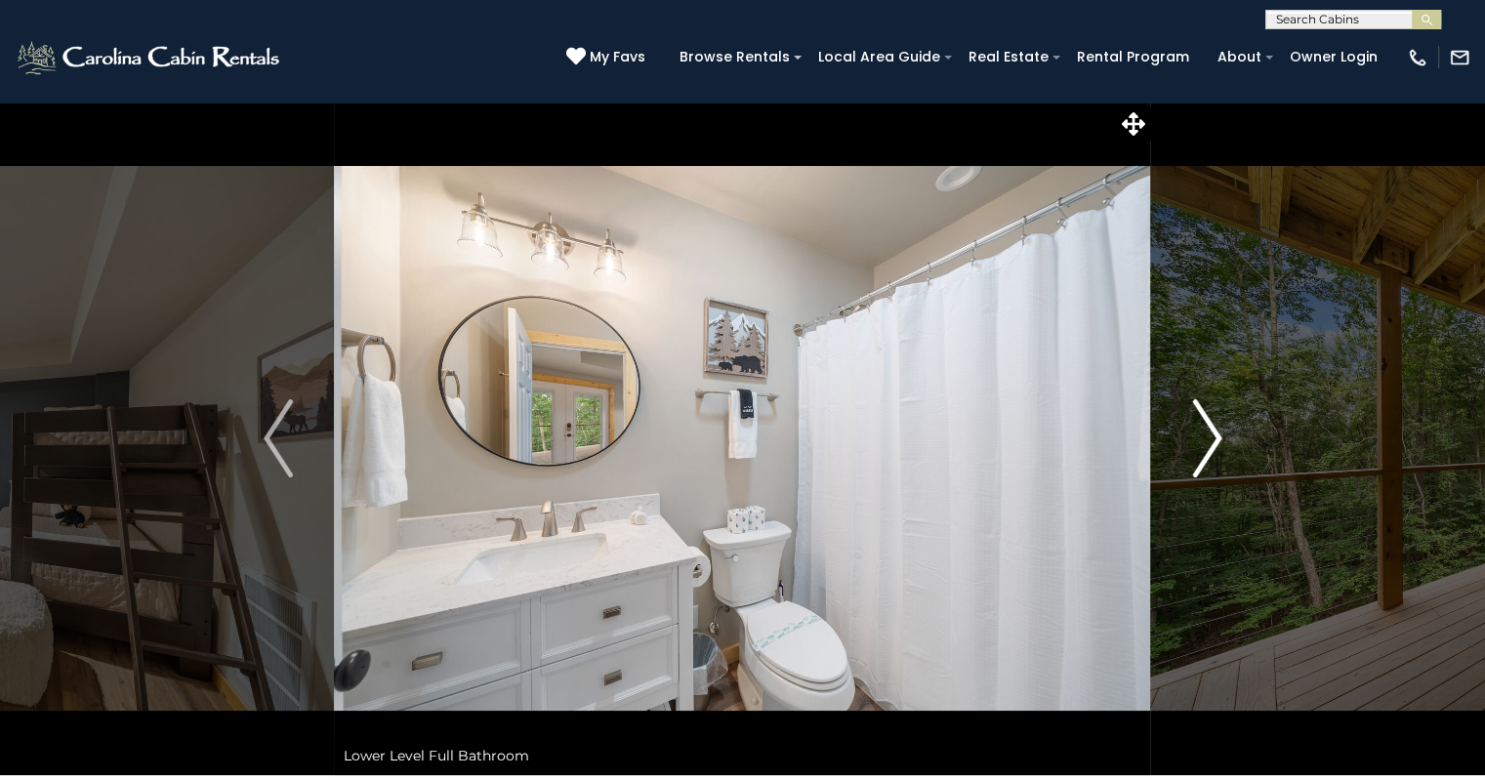
click at [1212, 439] on img "Next" at bounding box center [1206, 438] width 29 height 78
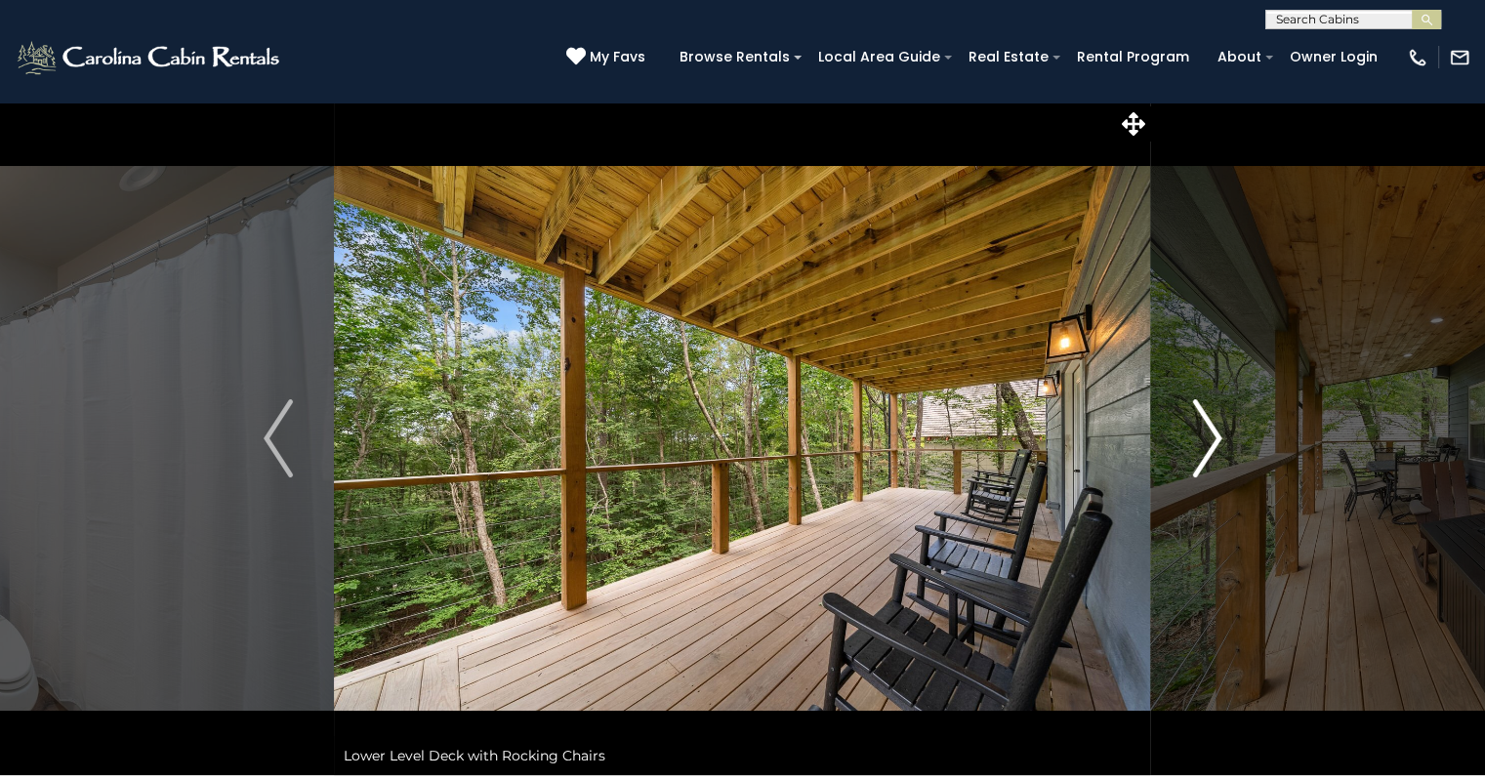
click at [1212, 439] on img "Next" at bounding box center [1206, 438] width 29 height 78
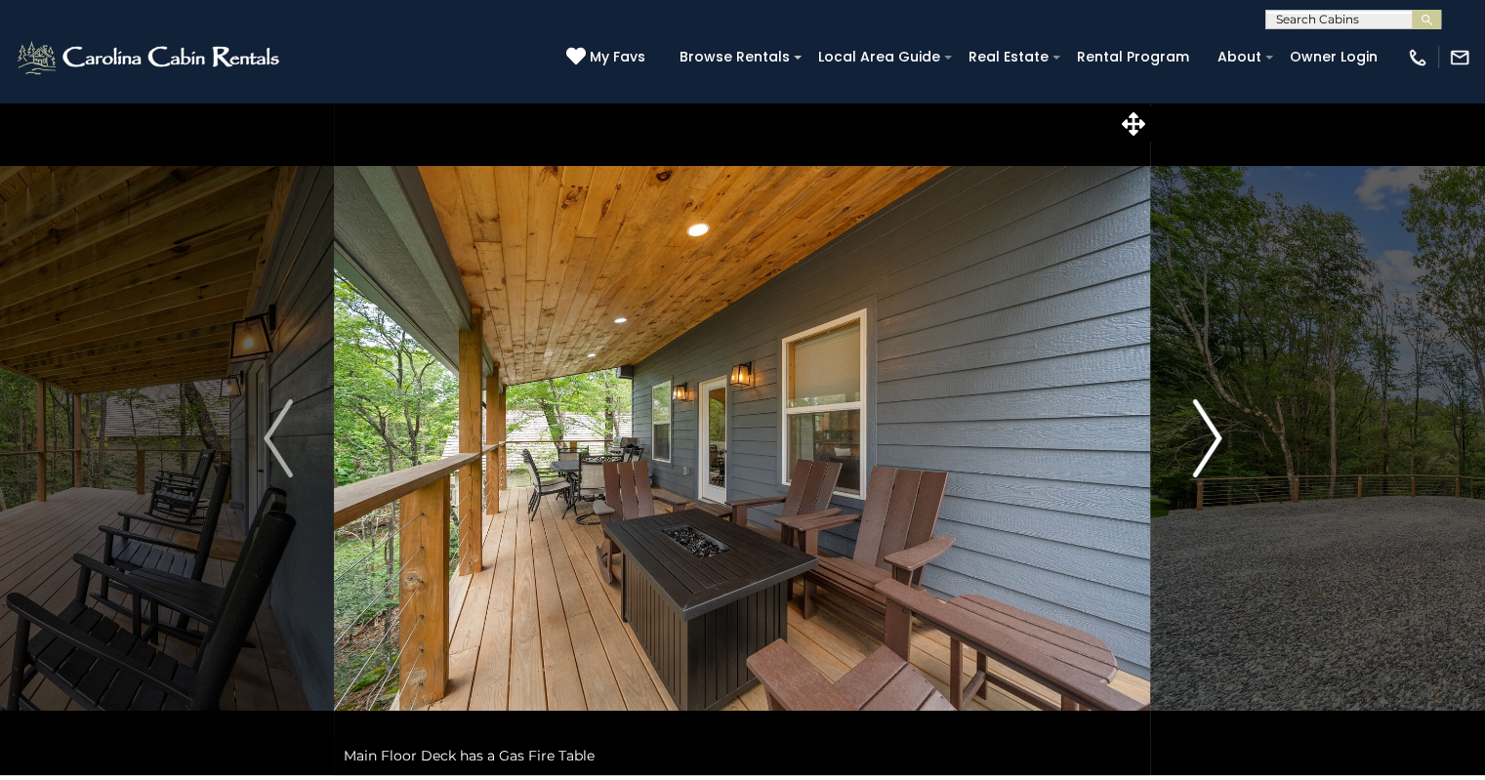
click at [1212, 439] on img "Next" at bounding box center [1206, 438] width 29 height 78
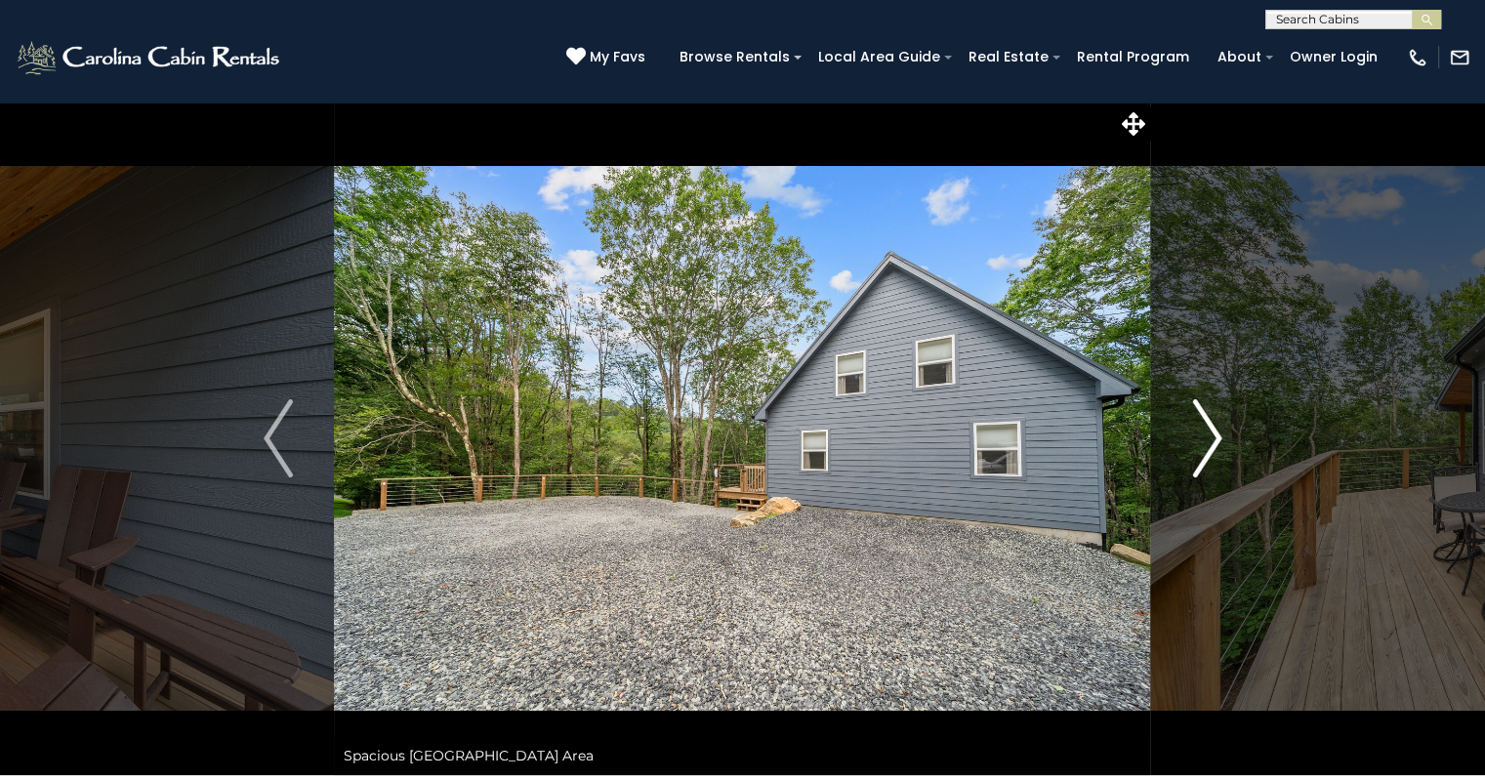
click at [1212, 439] on img "Next" at bounding box center [1206, 438] width 29 height 78
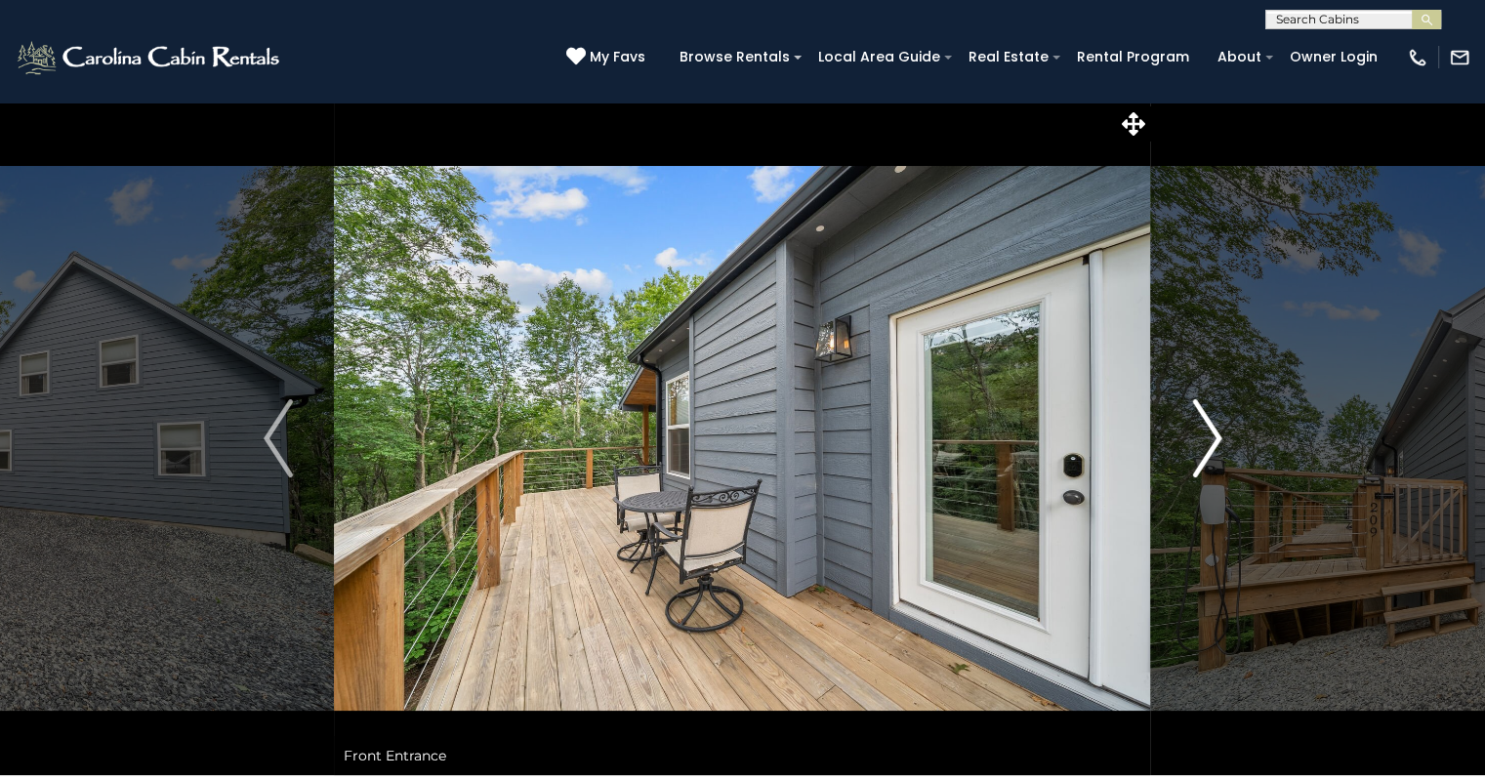
click at [1212, 439] on img "Next" at bounding box center [1206, 438] width 29 height 78
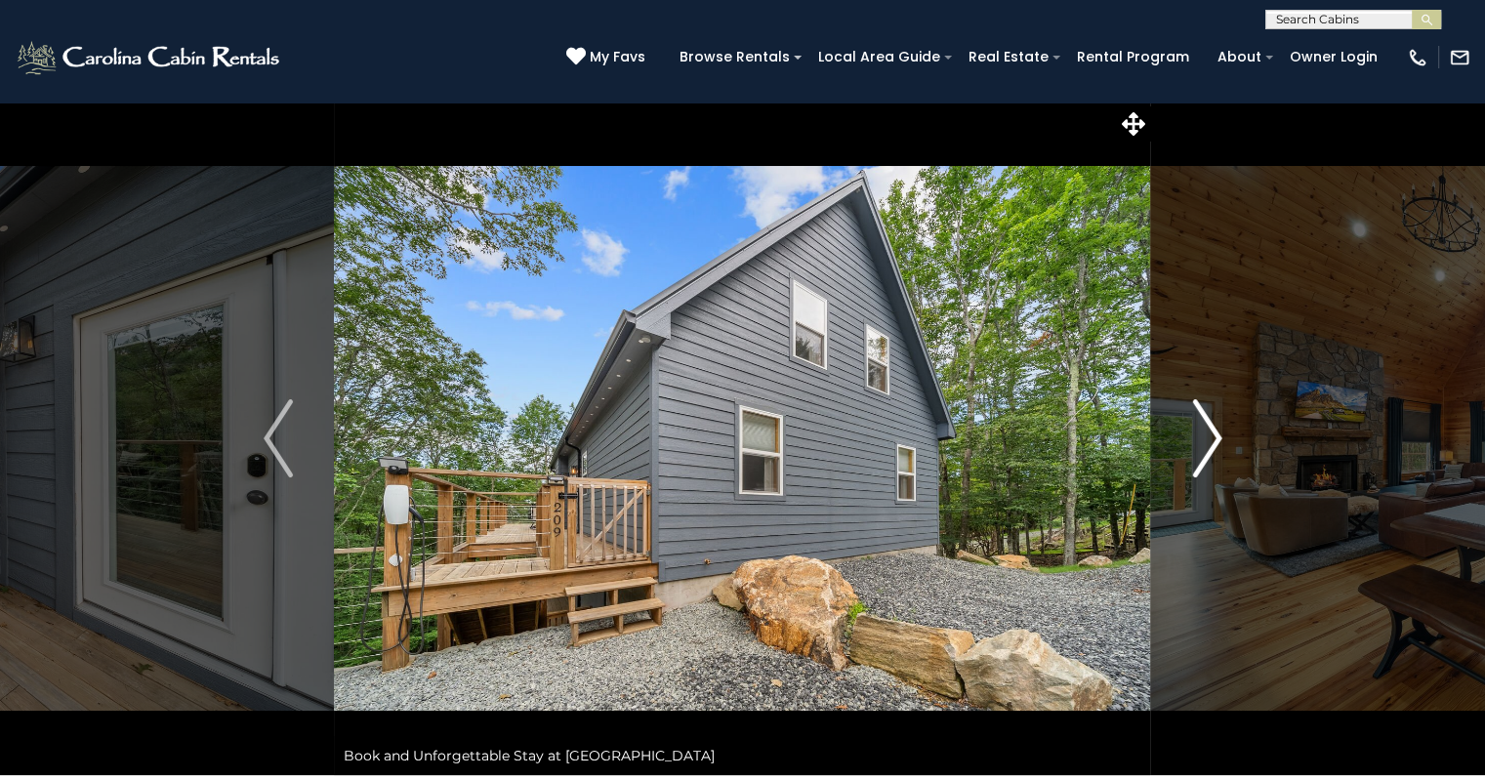
click at [1212, 439] on img "Next" at bounding box center [1206, 438] width 29 height 78
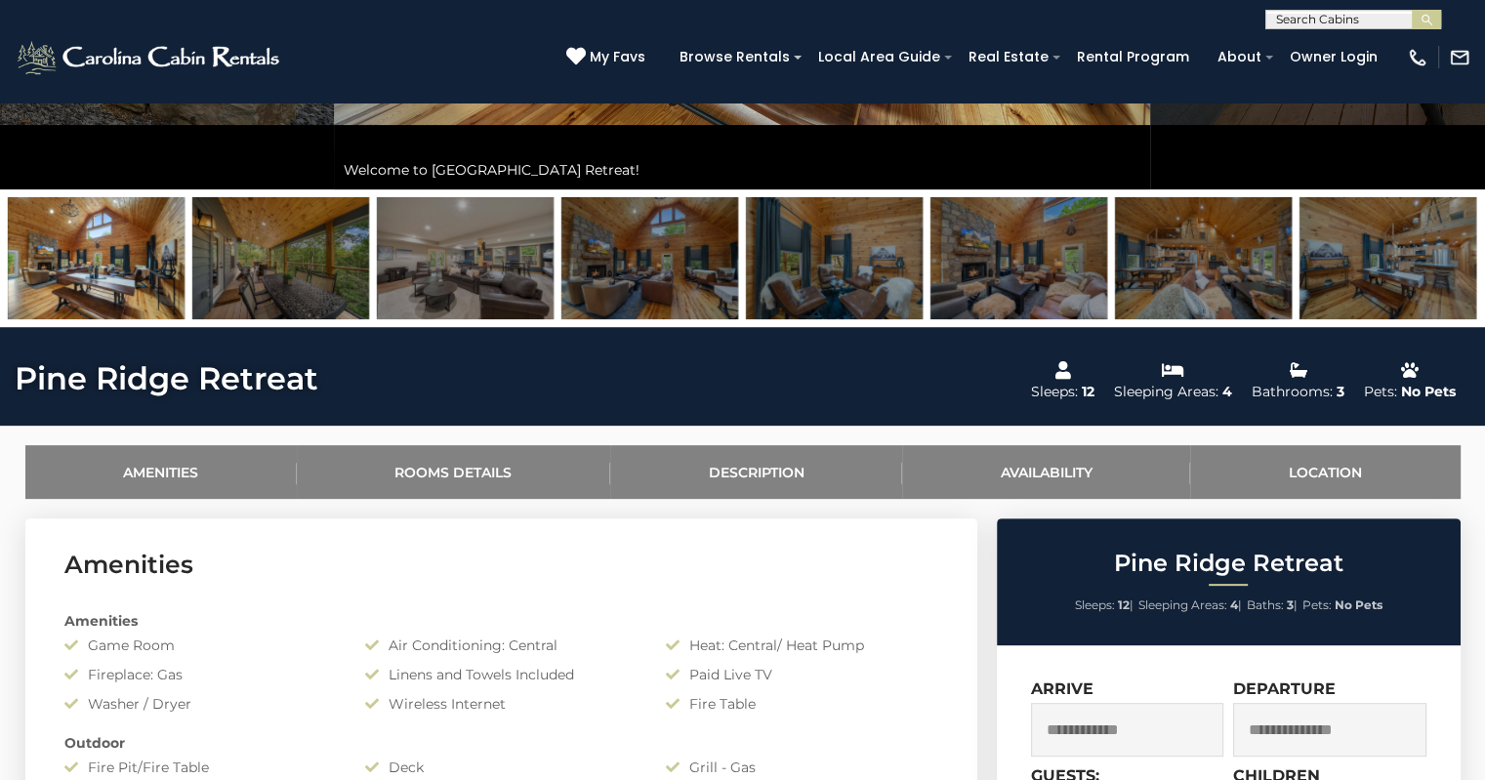
scroll to position [879, 0]
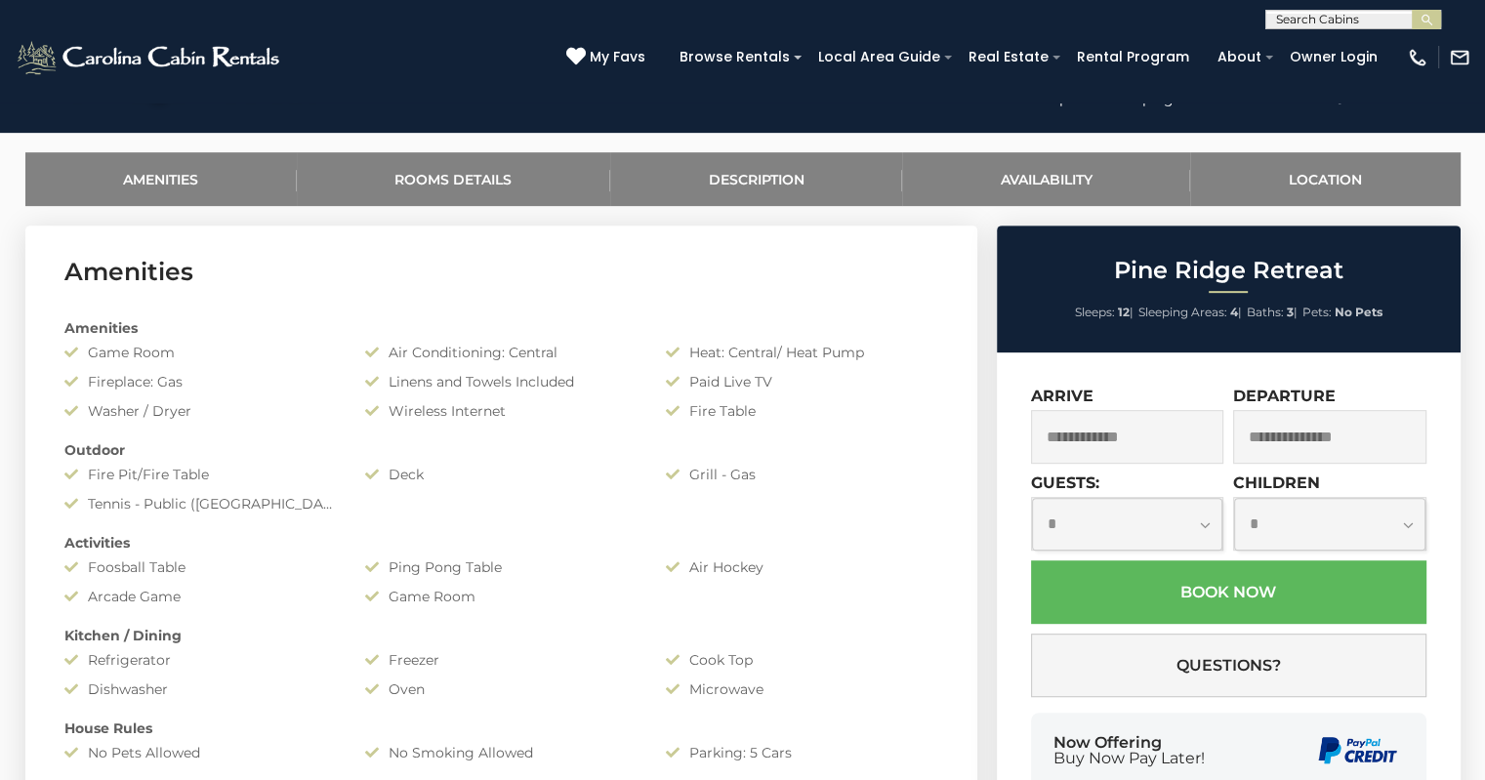
click at [1115, 456] on input "text" at bounding box center [1127, 437] width 193 height 54
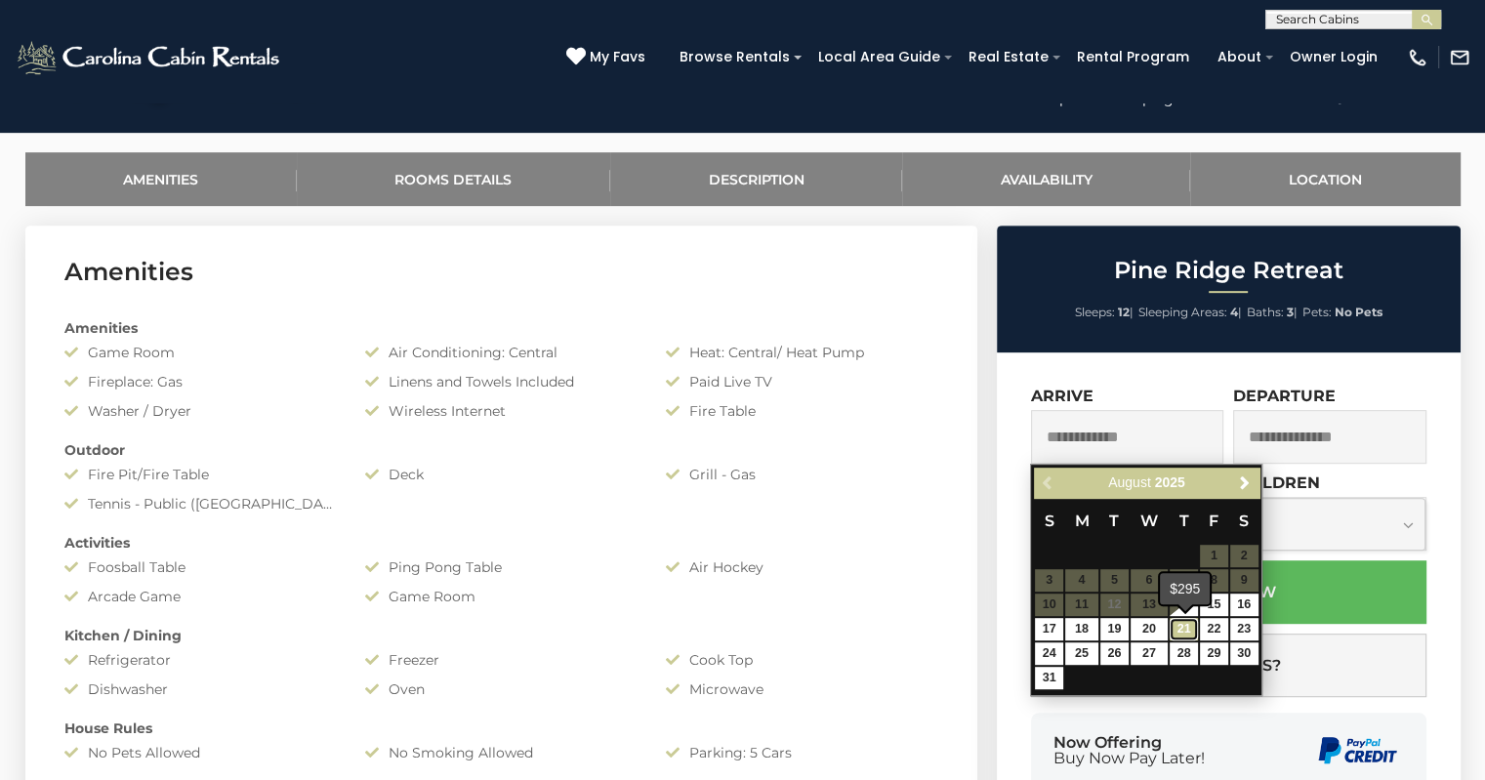
click at [1177, 628] on link "21" at bounding box center [1184, 629] width 28 height 22
type input "**********"
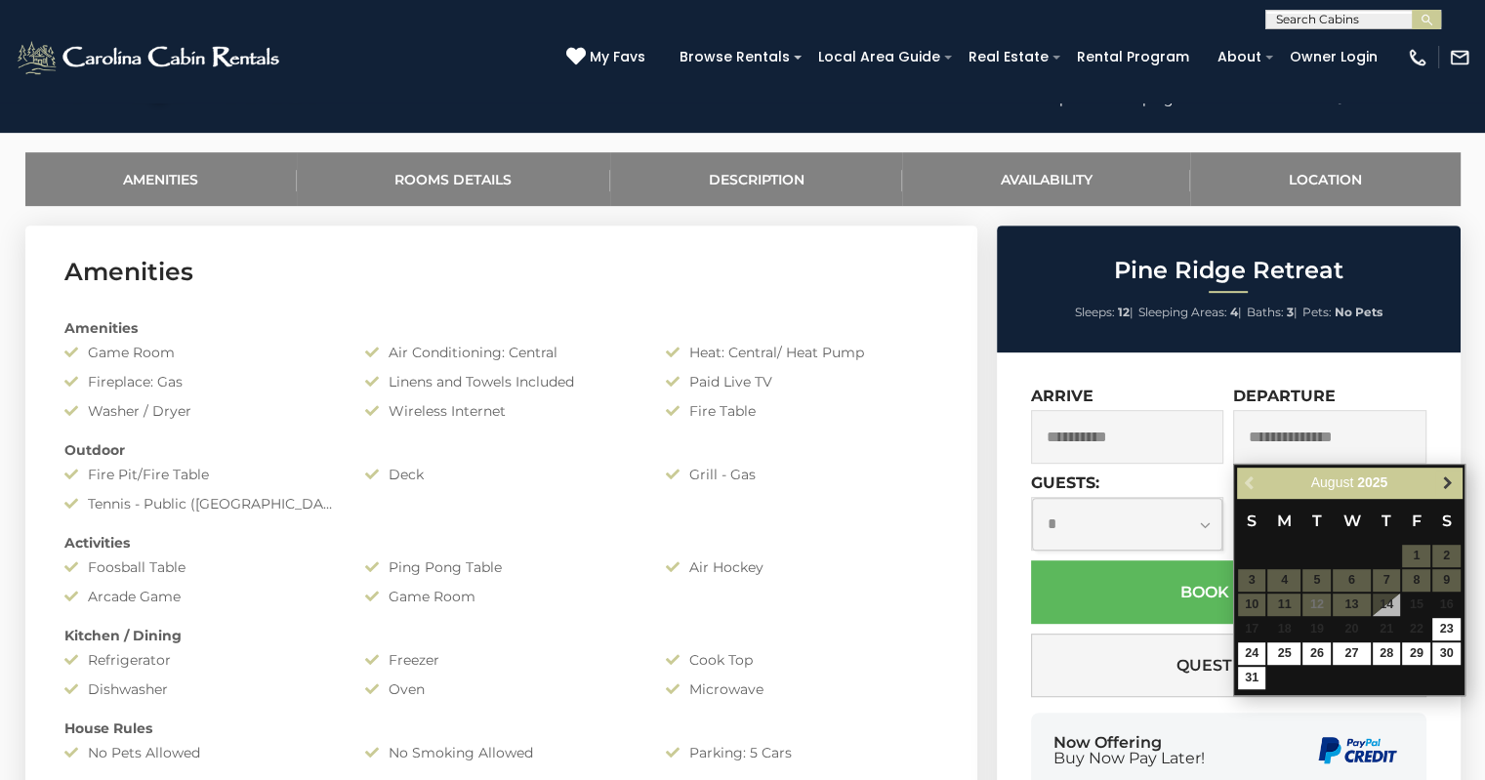
click at [1450, 487] on span "Next" at bounding box center [1447, 483] width 16 height 16
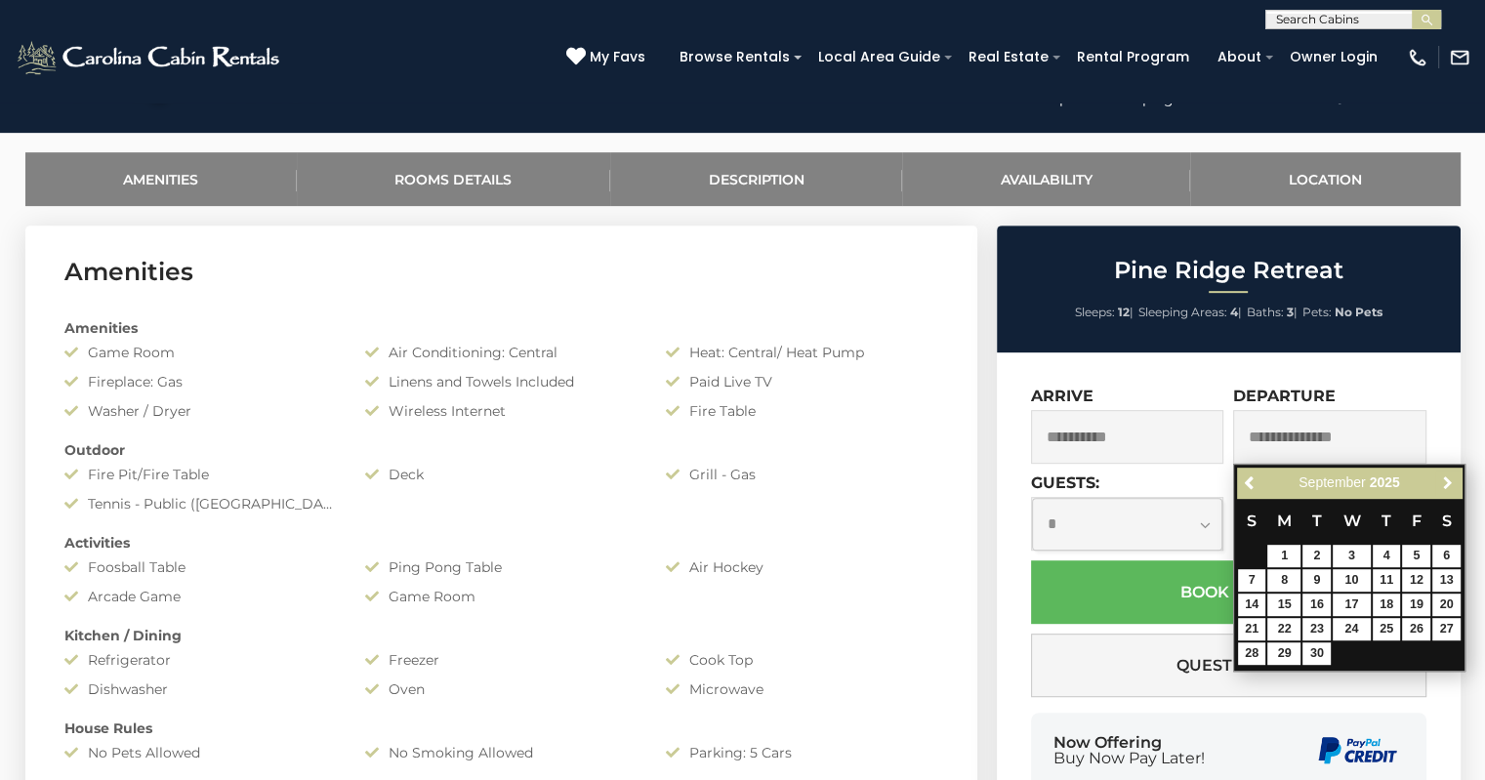
click at [1450, 487] on span "Next" at bounding box center [1447, 483] width 16 height 16
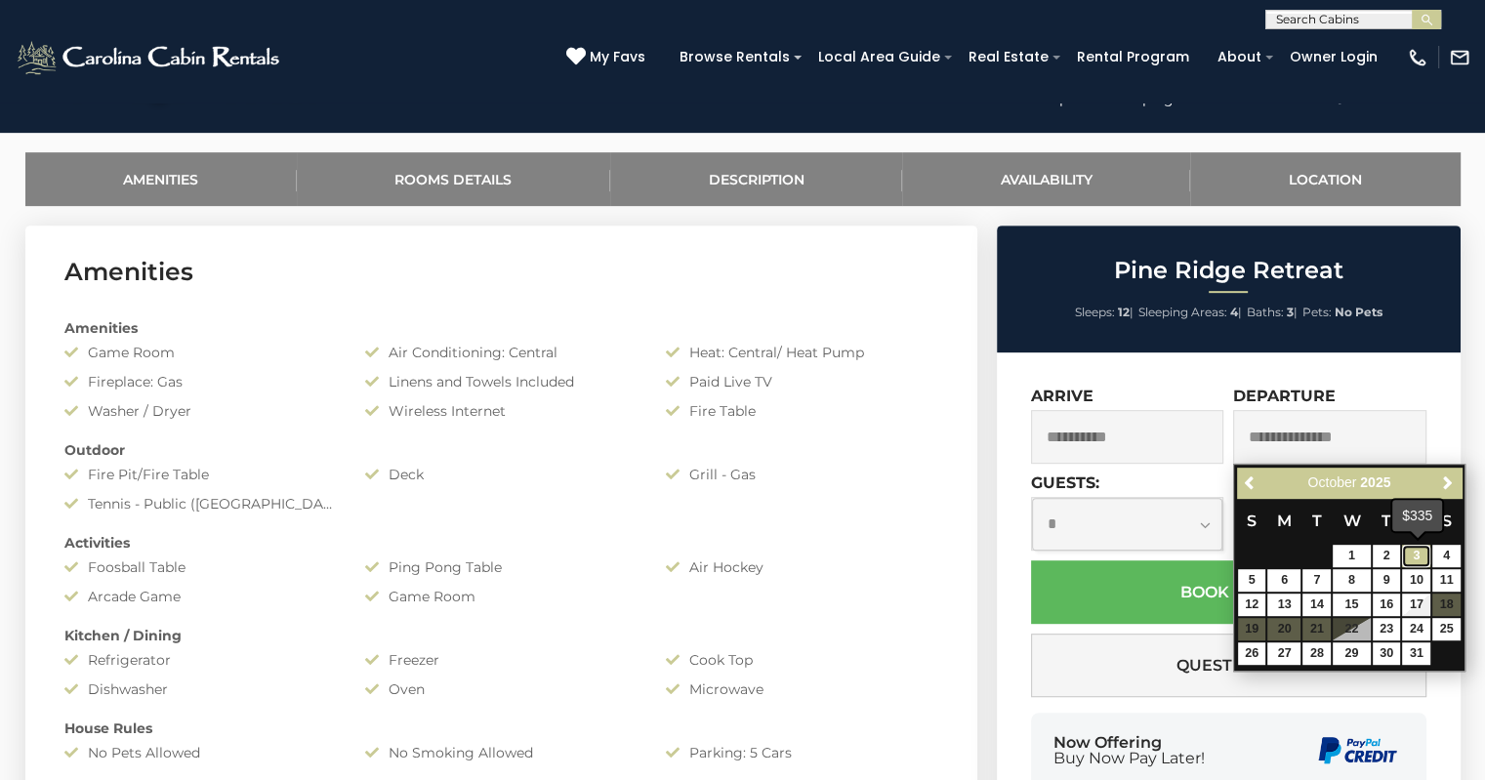
click at [1425, 561] on link "3" at bounding box center [1416, 556] width 28 height 22
type input "**********"
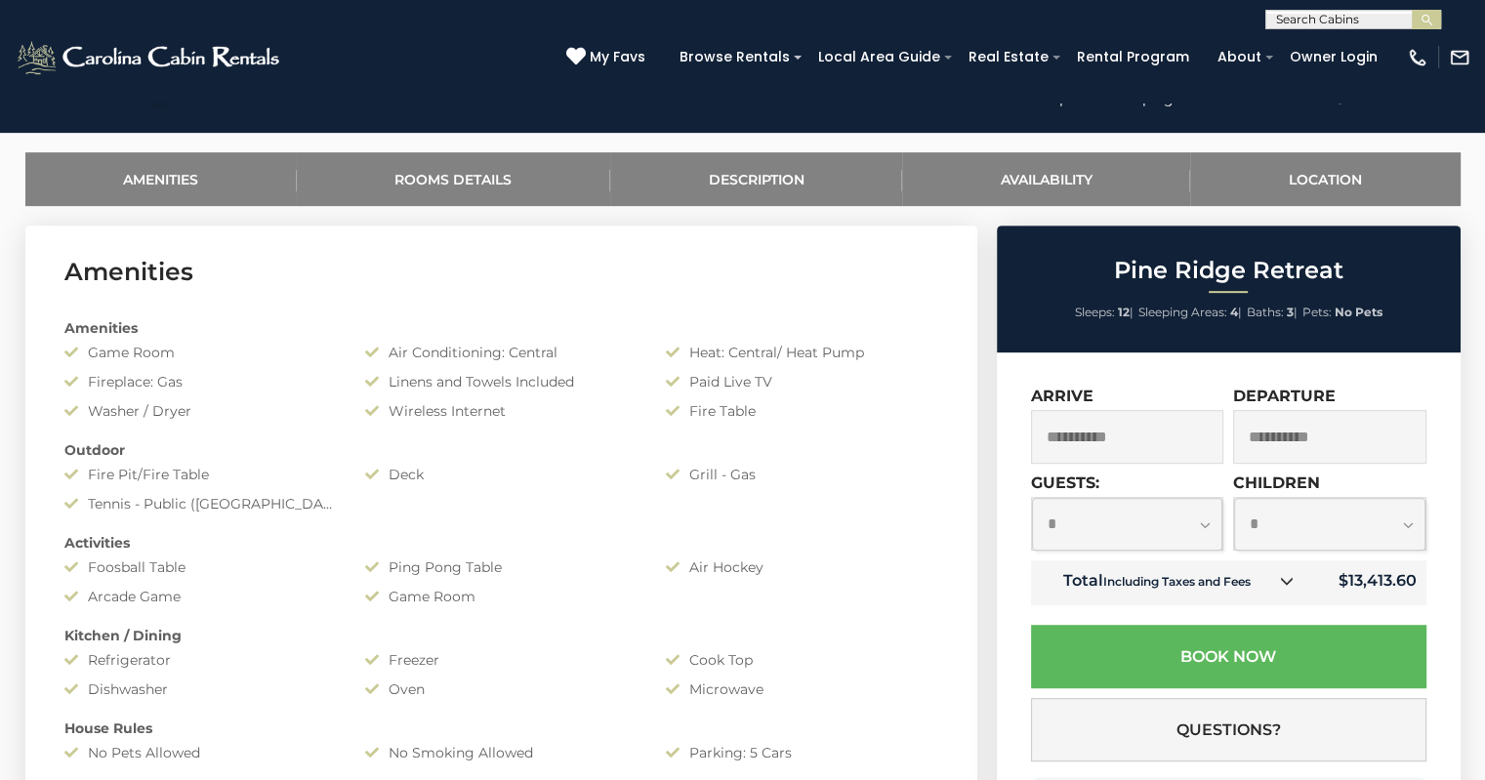
click at [1187, 448] on input "**********" at bounding box center [1127, 437] width 193 height 54
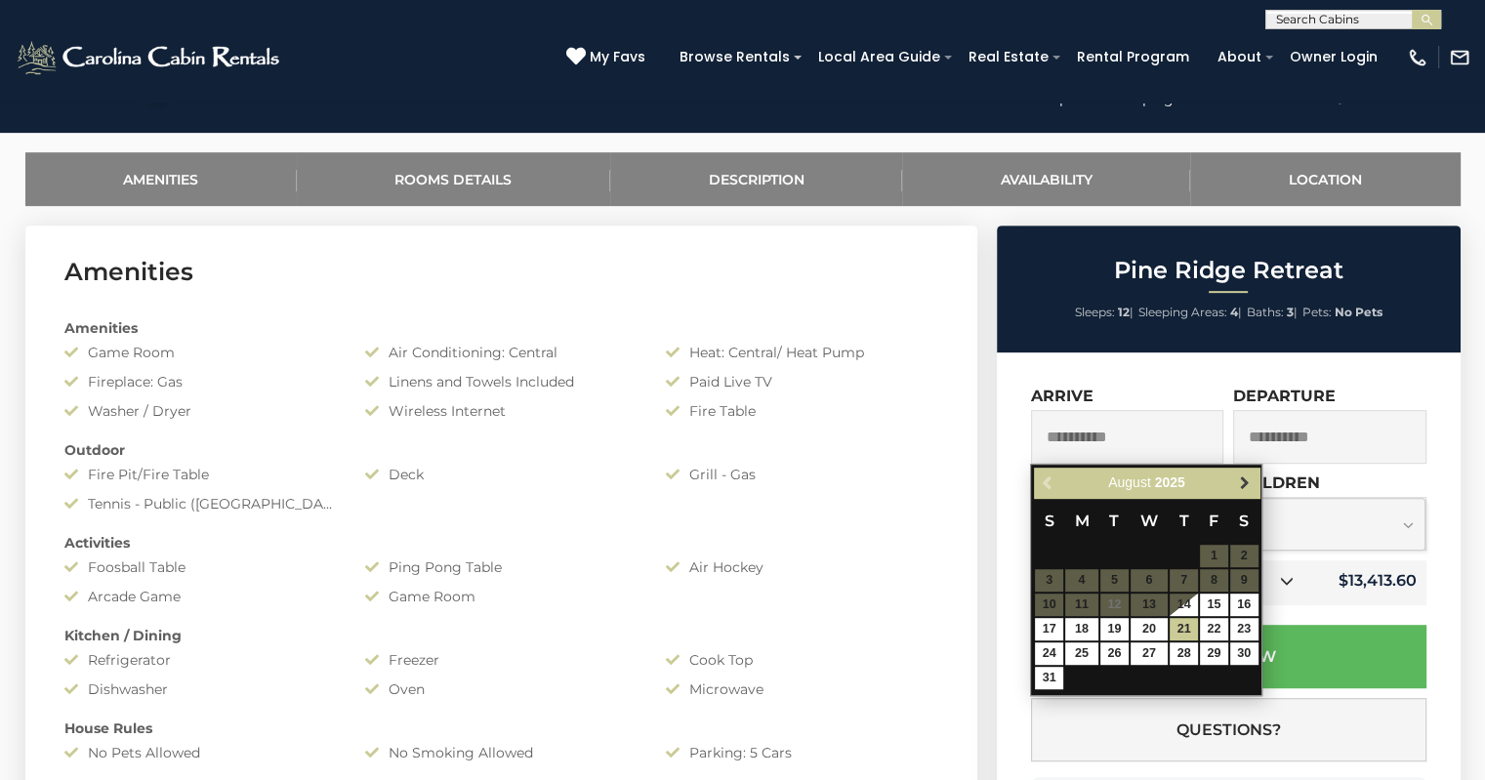
click at [1253, 483] on link "Next" at bounding box center [1244, 483] width 24 height 24
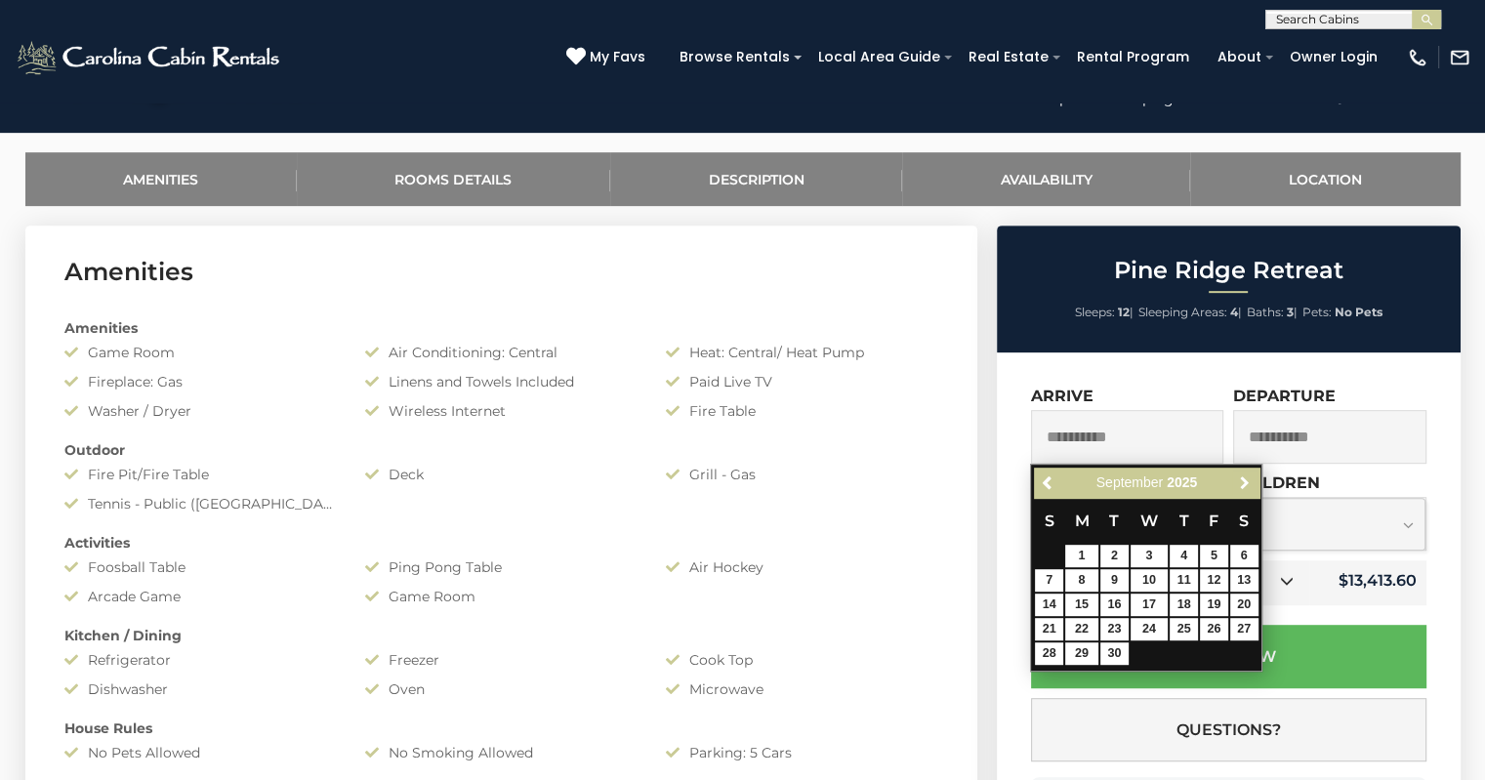
click at [1253, 483] on link "Next" at bounding box center [1244, 483] width 24 height 24
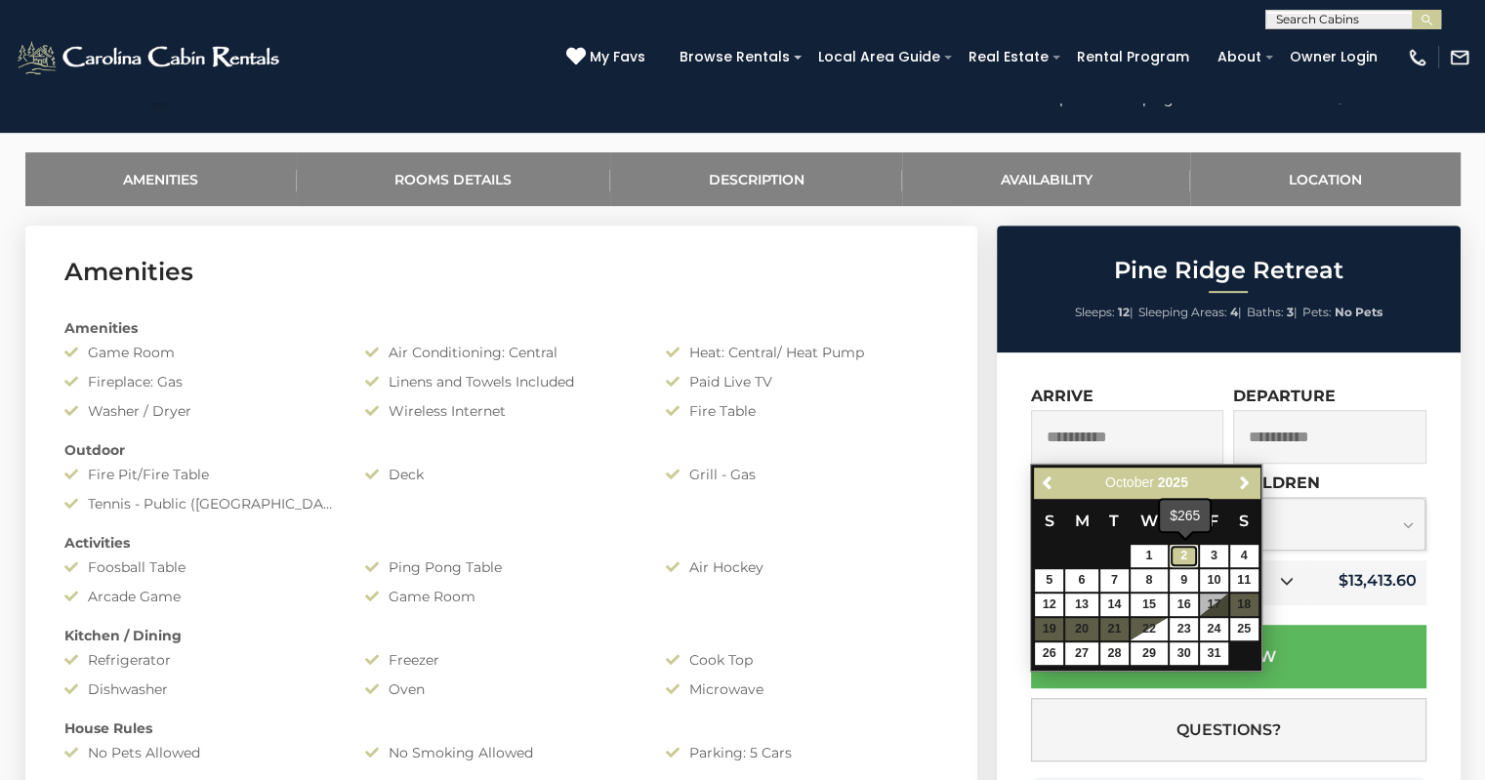
click at [1190, 555] on link "2" at bounding box center [1184, 556] width 28 height 22
type input "**********"
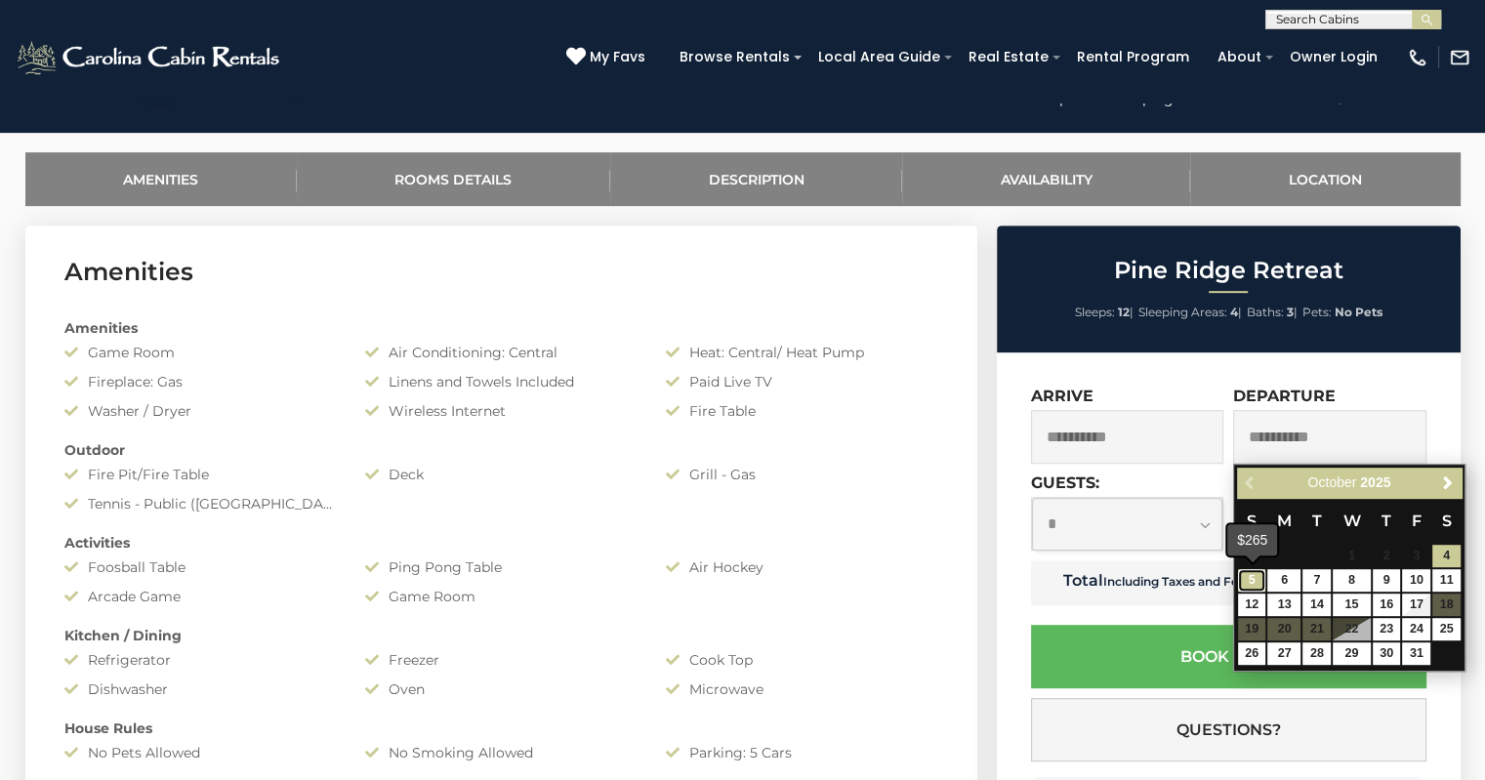
click at [1246, 581] on link "5" at bounding box center [1252, 580] width 28 height 22
type input "**********"
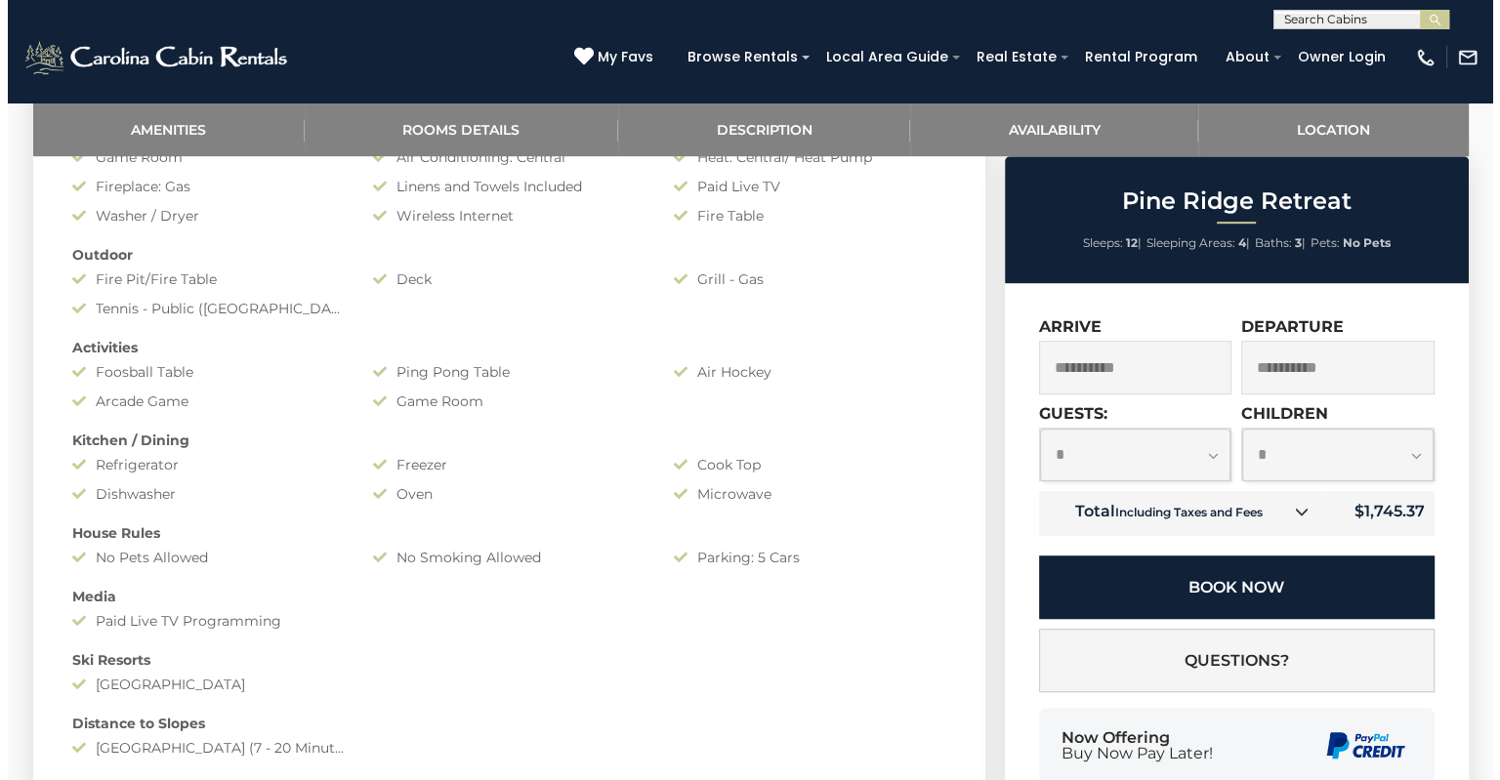
scroll to position [1171, 0]
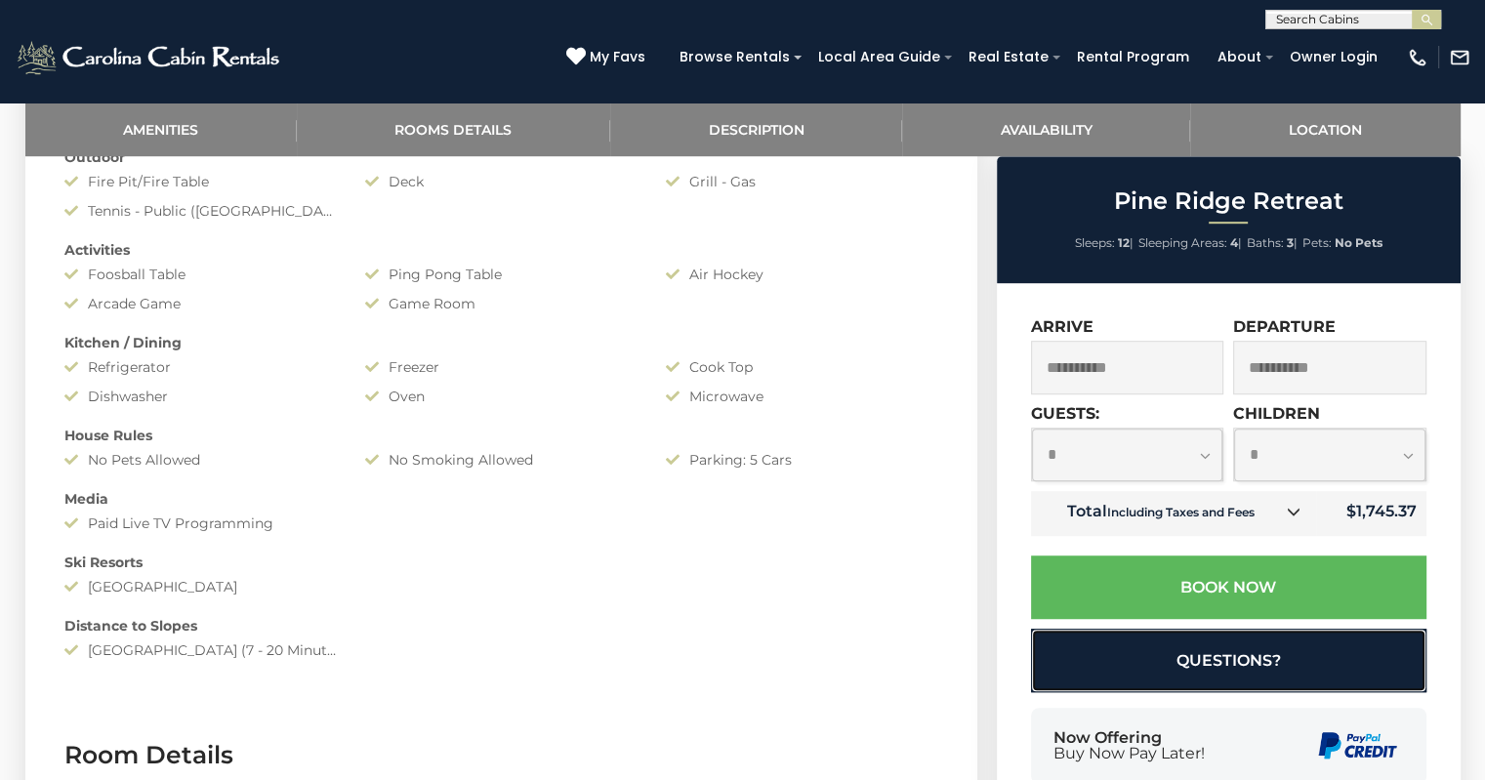
click at [1183, 652] on button "Questions?" at bounding box center [1228, 660] width 395 height 63
select select "*"
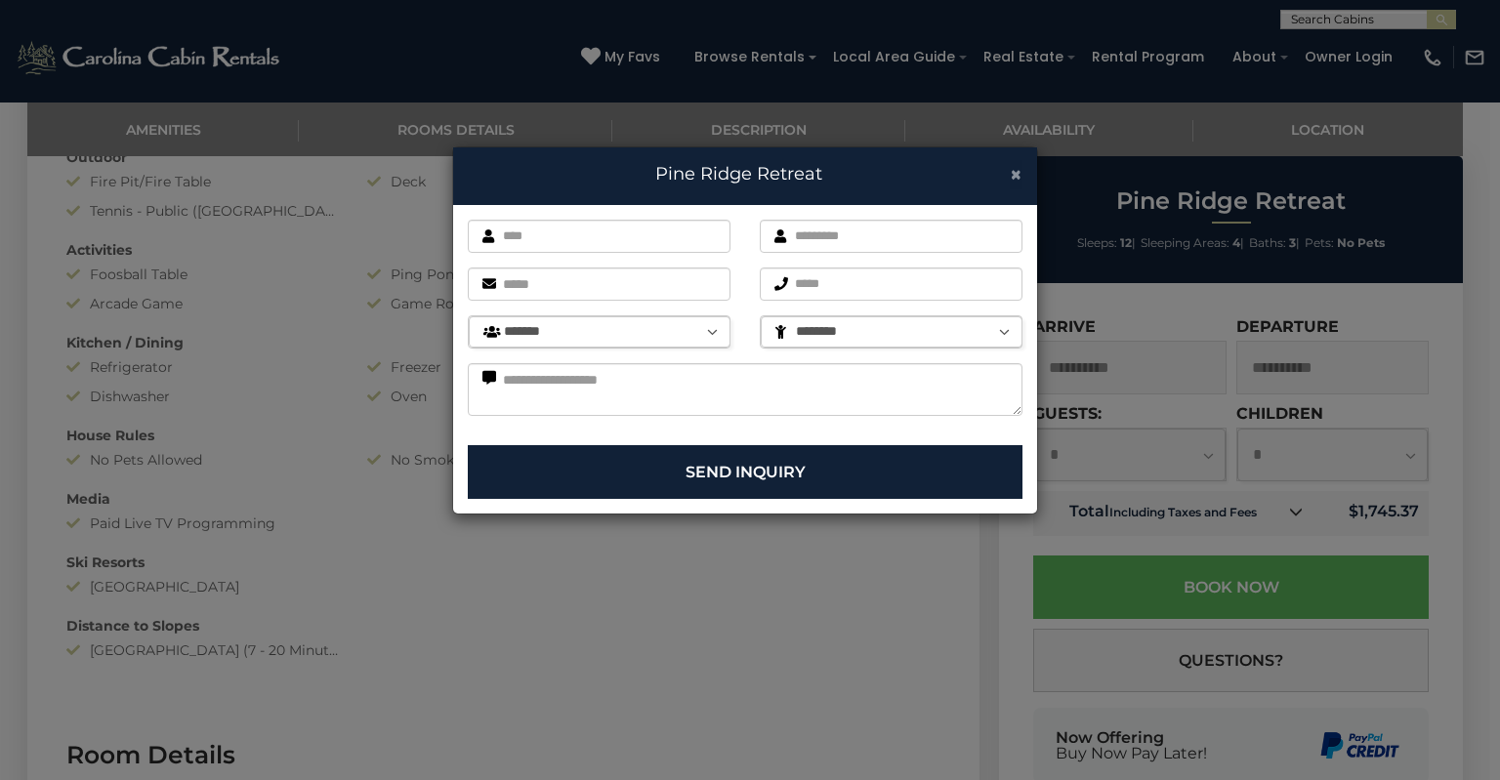
click at [1021, 167] on span "×" at bounding box center [1015, 174] width 13 height 24
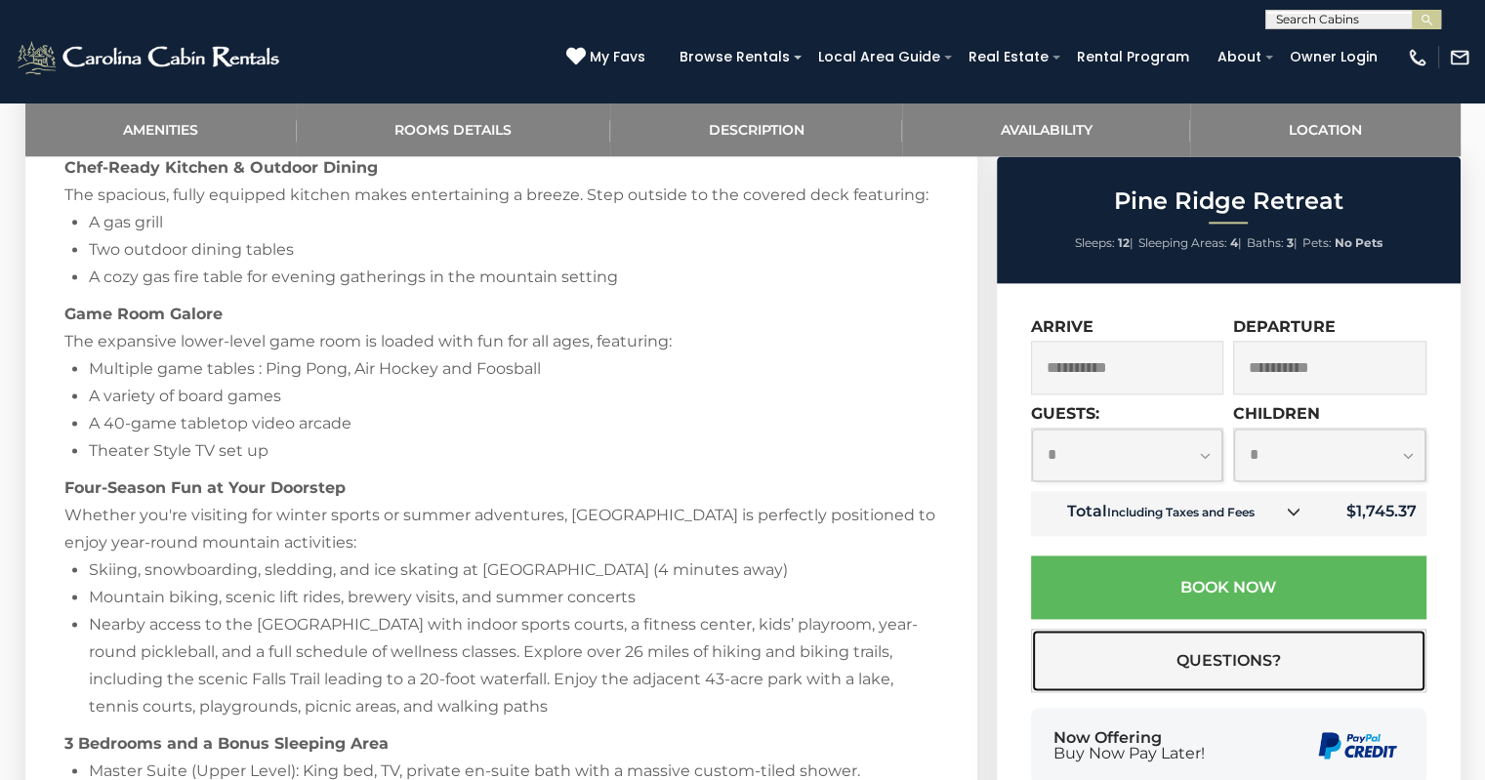
scroll to position [2169, 0]
